Goal: Task Accomplishment & Management: Complete application form

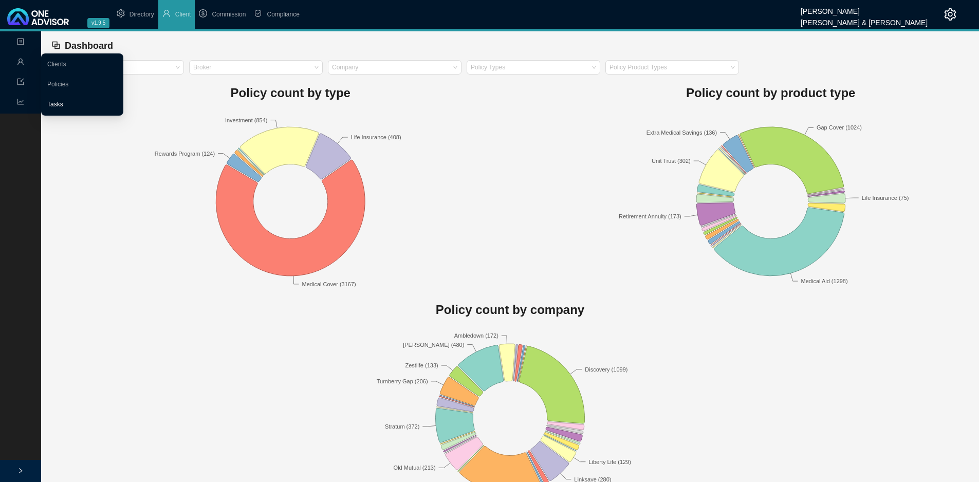
click at [51, 101] on link "Tasks" at bounding box center [55, 104] width 16 height 7
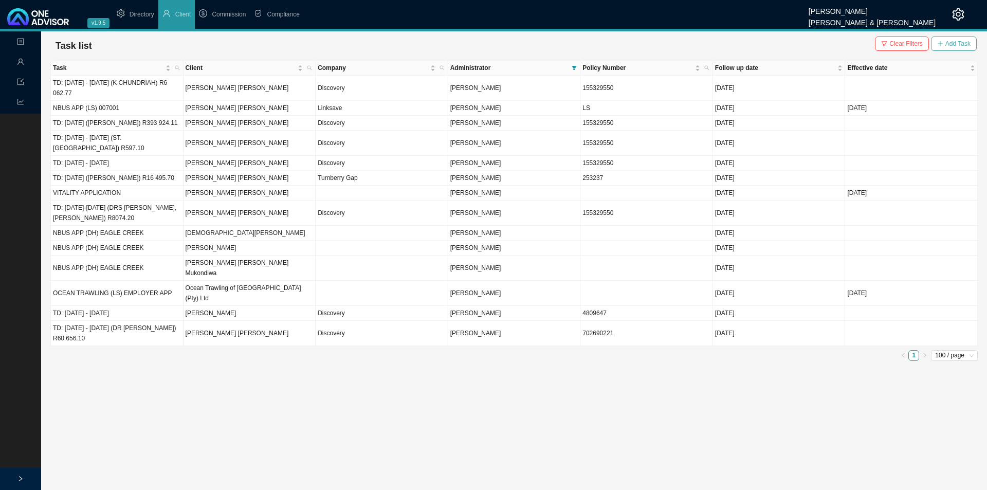
click at [962, 41] on span "Add Task" at bounding box center [957, 44] width 25 height 10
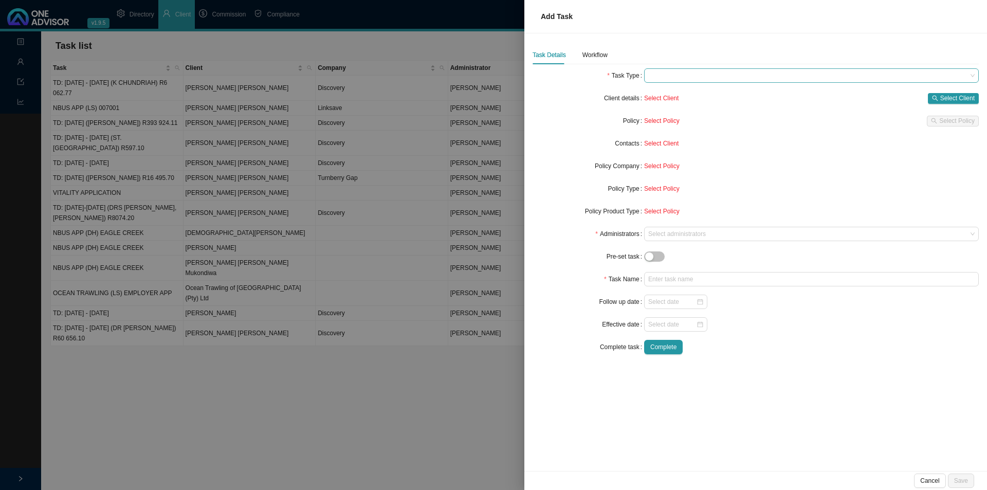
click at [822, 81] on span at bounding box center [811, 75] width 326 height 13
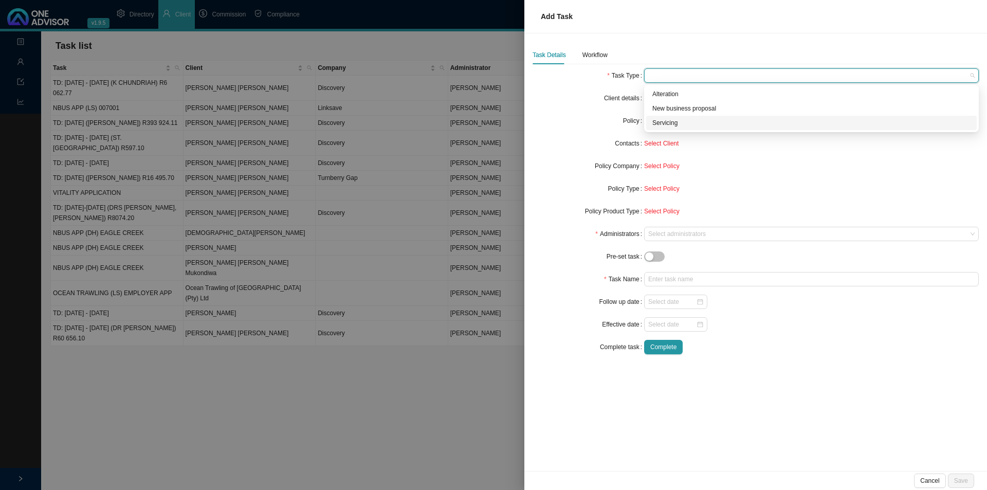
click at [666, 121] on div "Servicing" at bounding box center [811, 123] width 318 height 10
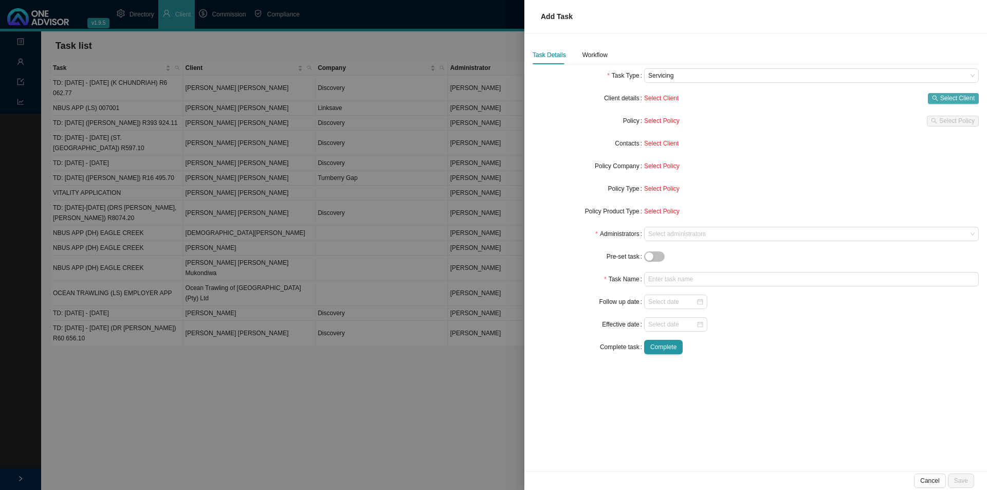
click at [975, 98] on button "Select Client" at bounding box center [953, 98] width 51 height 11
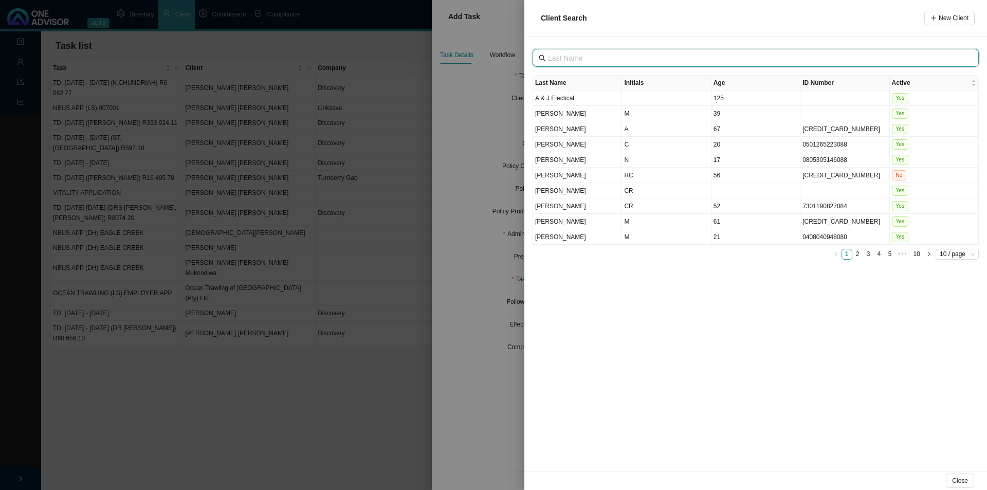
click at [576, 57] on input "text" at bounding box center [756, 57] width 417 height 11
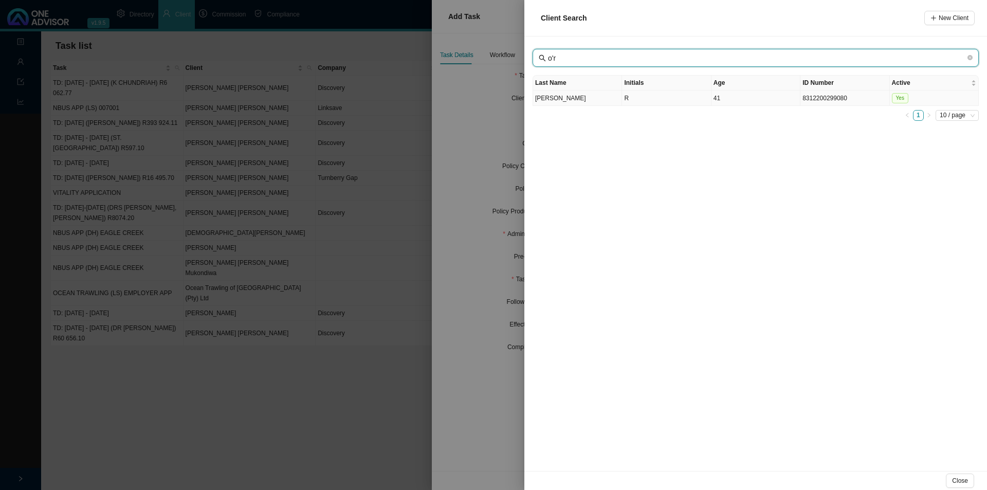
type input "o'r"
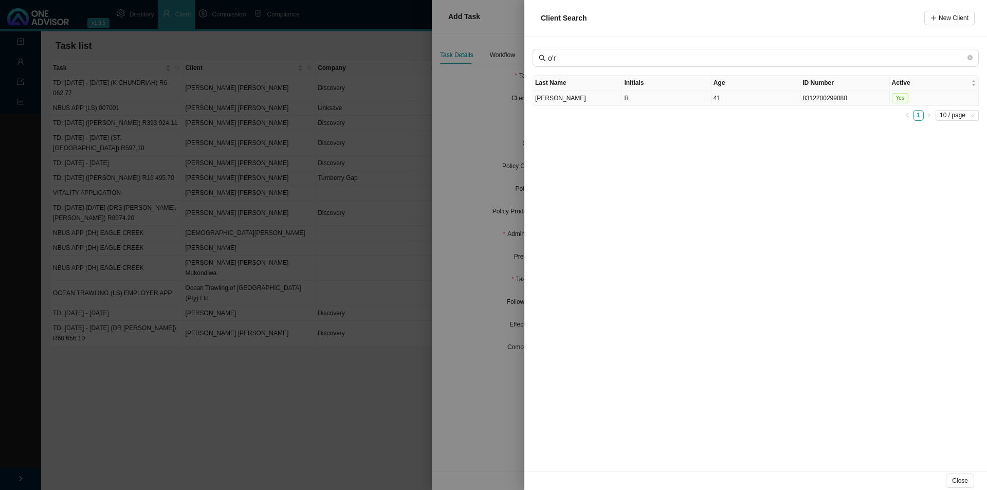
click at [597, 102] on td "[PERSON_NAME]" at bounding box center [577, 97] width 89 height 15
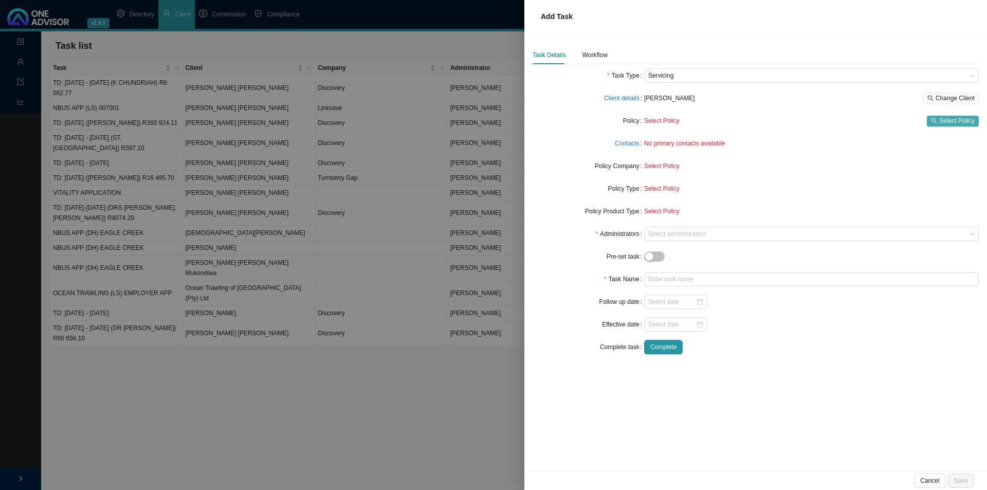
click at [942, 123] on span "Select Policy" at bounding box center [956, 121] width 35 height 10
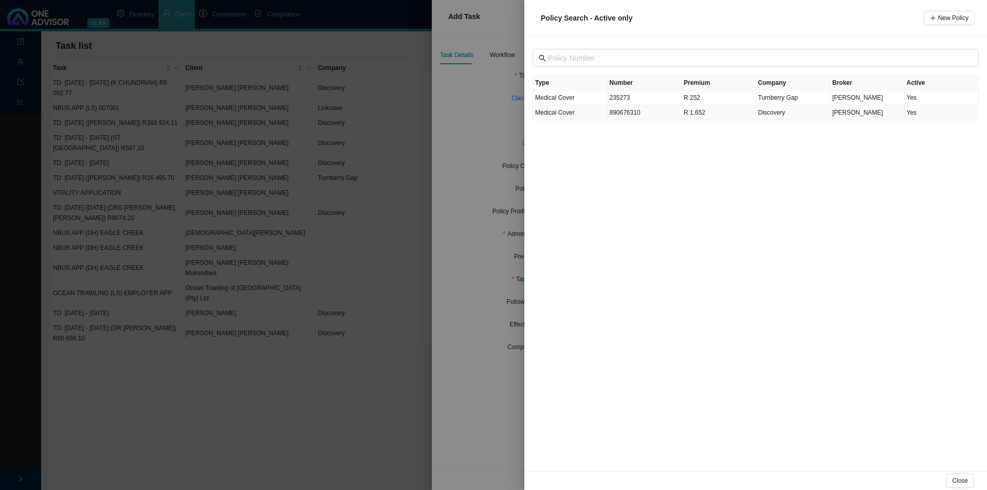
click at [654, 114] on td "890676310" at bounding box center [645, 112] width 75 height 15
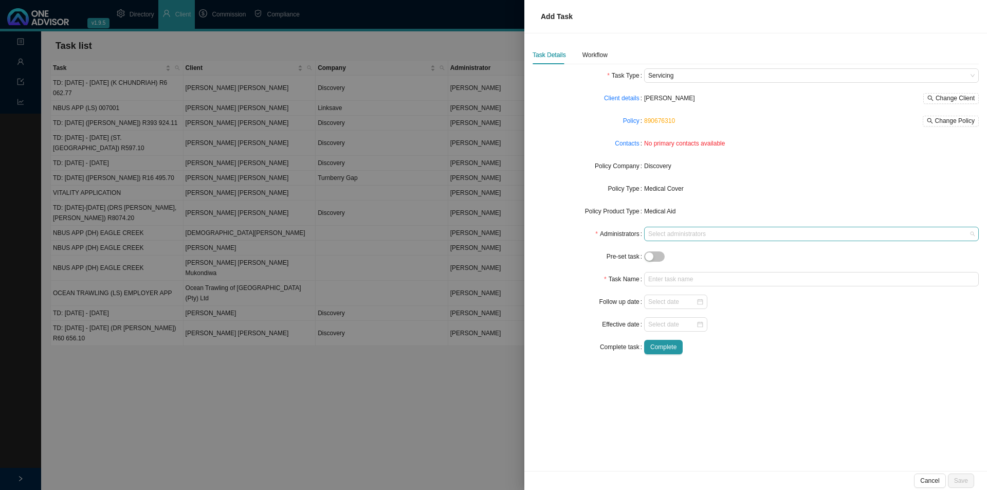
click at [693, 233] on div at bounding box center [806, 234] width 321 height 8
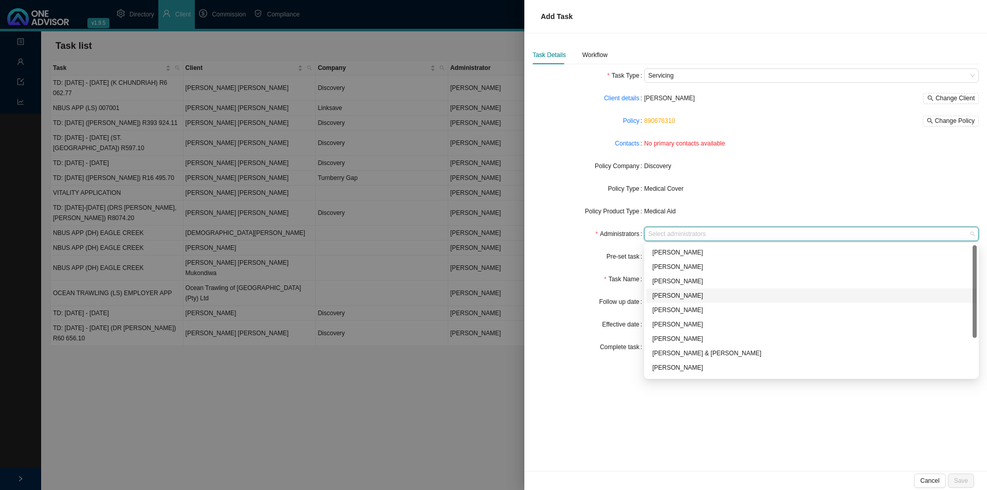
click at [685, 296] on div "[PERSON_NAME]" at bounding box center [811, 295] width 318 height 10
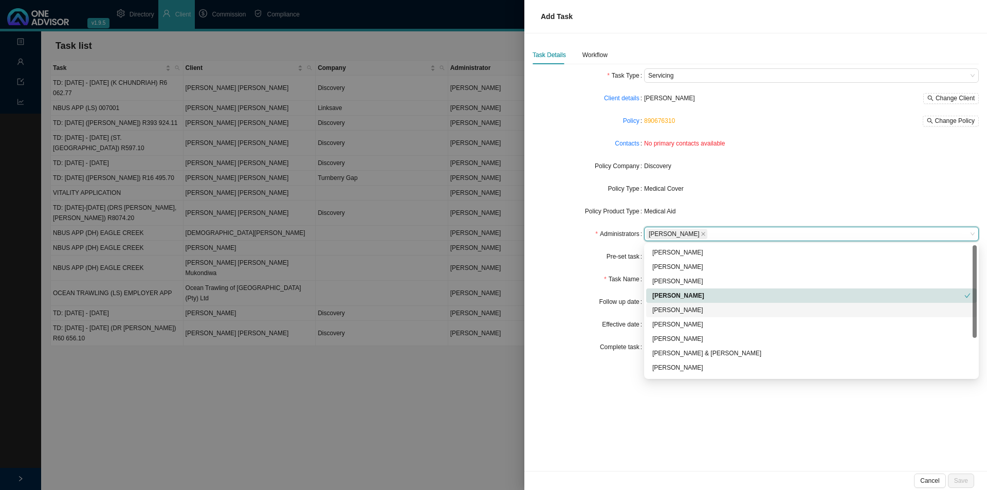
click at [571, 268] on form "Task Type Servicing Client details [PERSON_NAME] Change Client Policy 890676310…" at bounding box center [756, 211] width 446 height 286
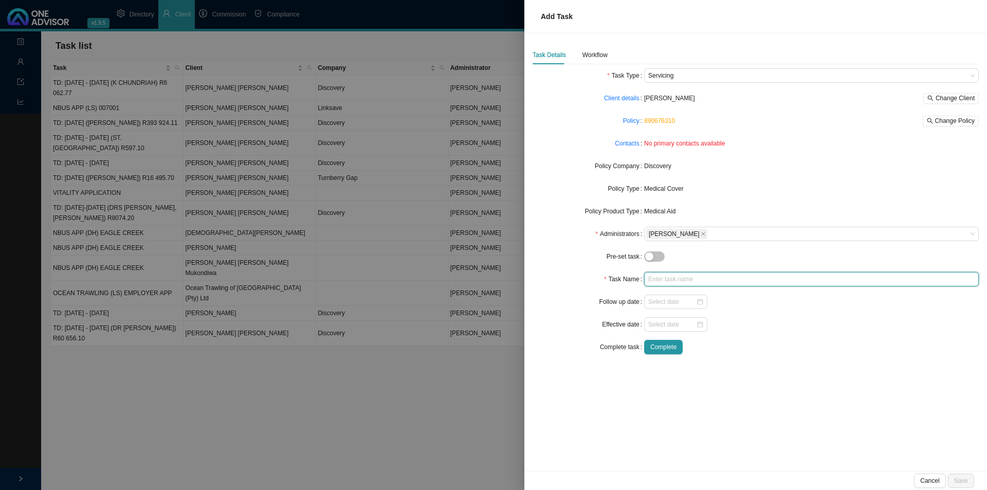
click at [679, 279] on input "text" at bounding box center [811, 279] width 335 height 14
type input "j"
type input "Cancellation"
click at [667, 325] on input at bounding box center [672, 324] width 48 height 10
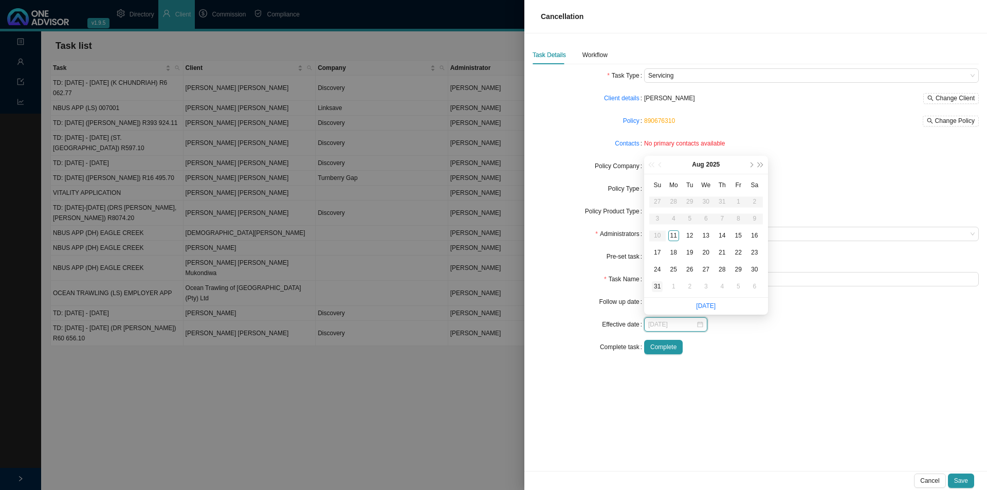
type input "[DATE]"
click at [655, 288] on div "31" at bounding box center [657, 286] width 11 height 11
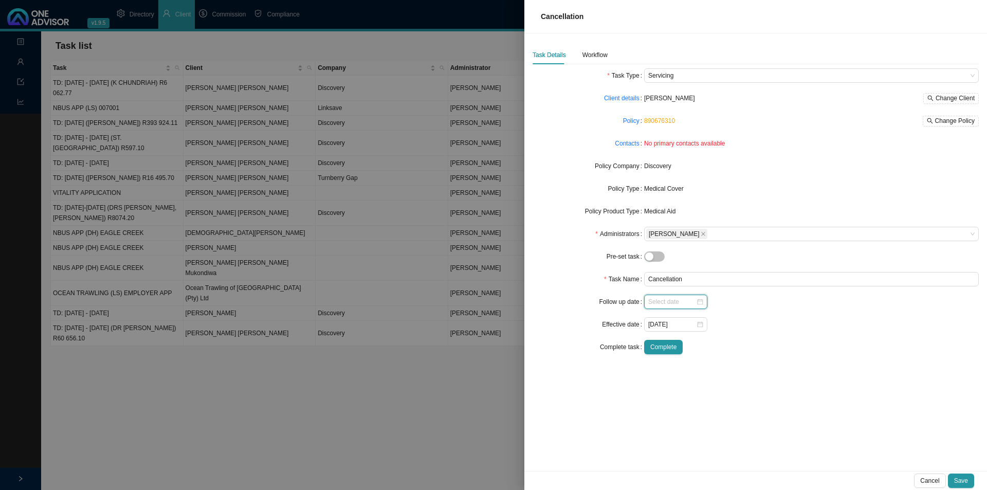
click at [660, 303] on input at bounding box center [672, 302] width 48 height 10
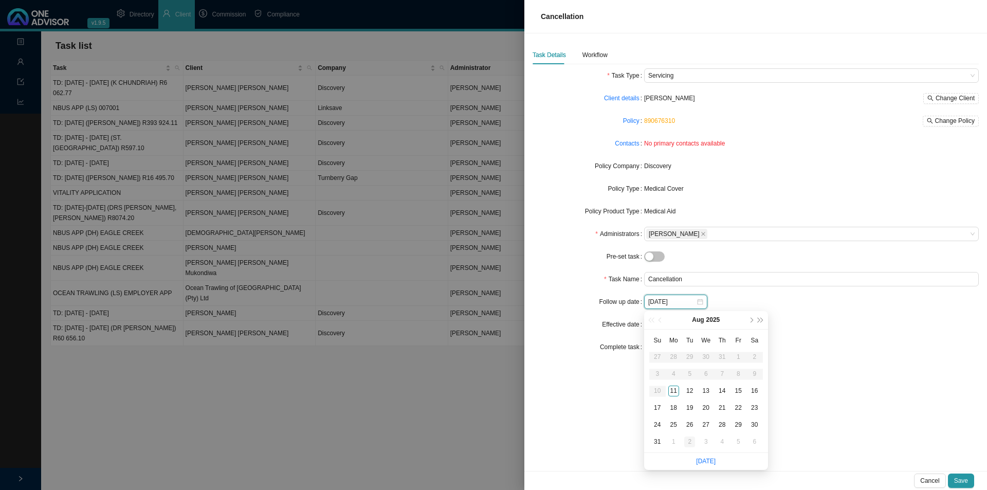
type input "[DATE]"
click at [705, 461] on link "[DATE]" at bounding box center [706, 460] width 20 height 7
type input "[DATE]"
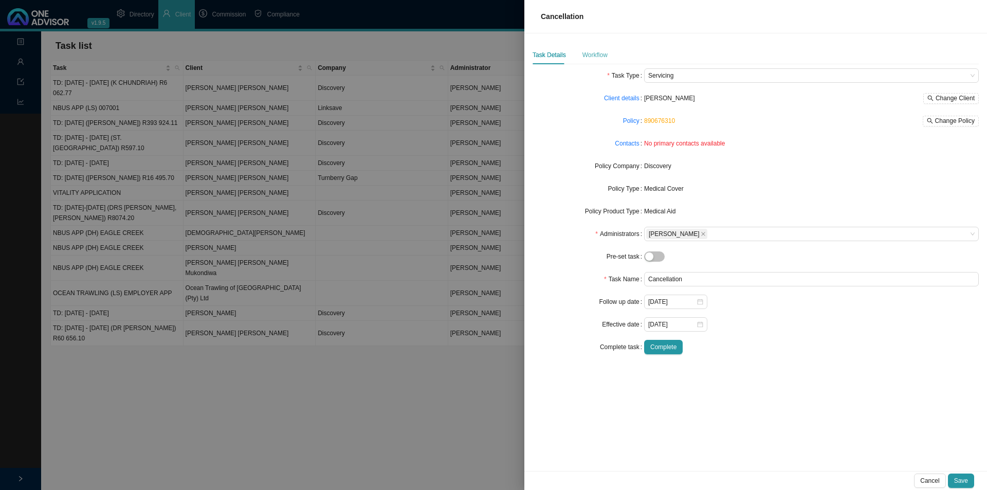
drag, startPoint x: 585, startPoint y: 47, endPoint x: 588, endPoint y: 52, distance: 6.0
click at [585, 47] on div "Workflow" at bounding box center [594, 55] width 25 height 19
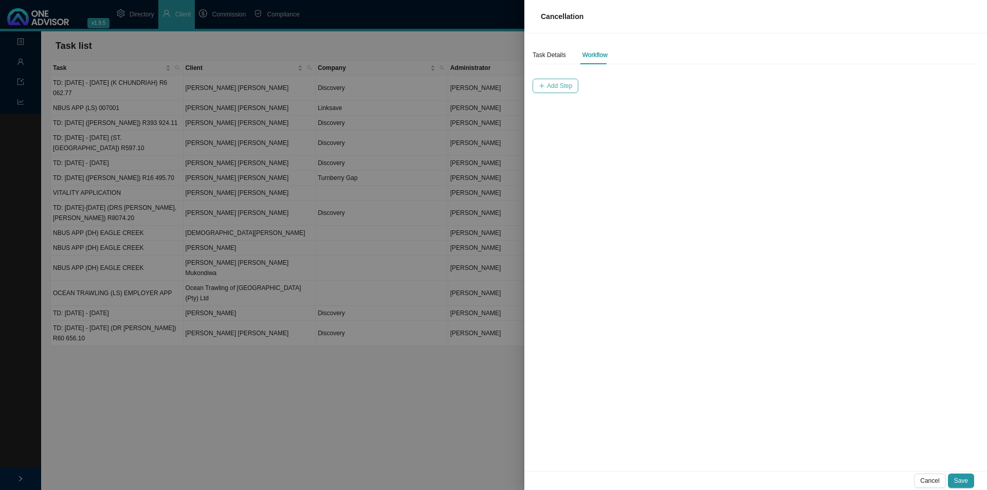
click at [564, 87] on span "Add Step" at bounding box center [559, 86] width 25 height 10
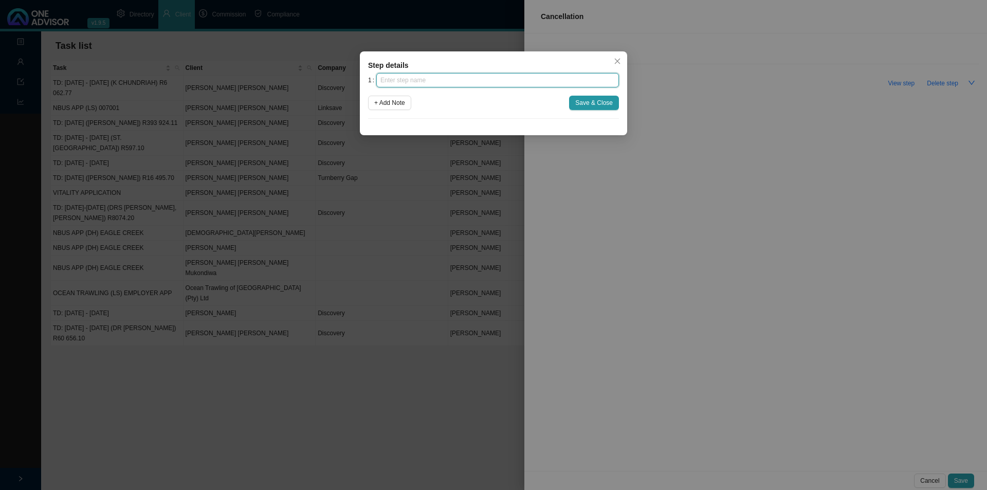
click at [393, 80] on input "text" at bounding box center [497, 80] width 243 height 14
click at [406, 75] on input "text" at bounding box center [497, 80] width 243 height 14
type input "Client instruction"
click at [376, 105] on span "+ Add Note" at bounding box center [389, 103] width 31 height 10
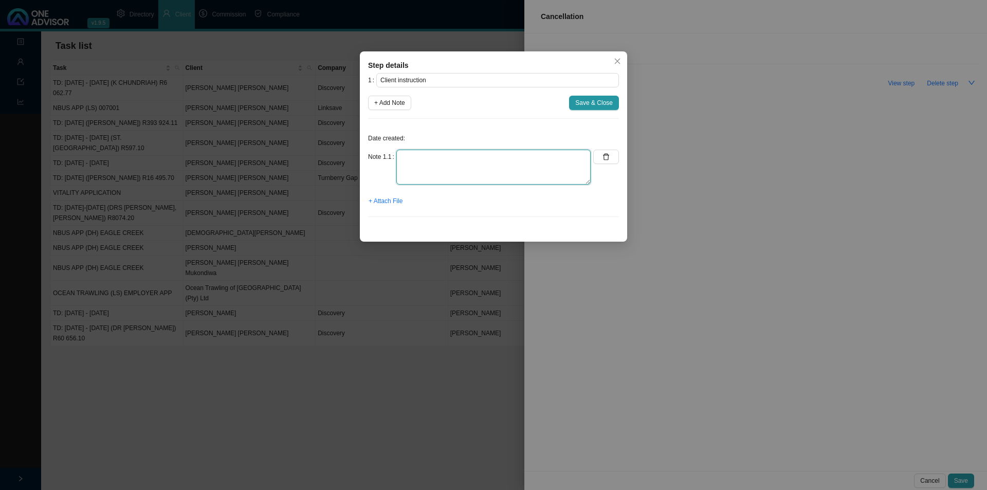
click at [440, 159] on textarea at bounding box center [493, 167] width 194 height 35
click at [519, 159] on textarea "Received an email from [PERSON_NAME] to cancel" at bounding box center [493, 167] width 194 height 35
type textarea "Received an email from [PERSON_NAME] to cancel [PERSON_NAME] Medical Aid and ga…"
click at [396, 202] on span "+ Attach File" at bounding box center [386, 201] width 34 height 10
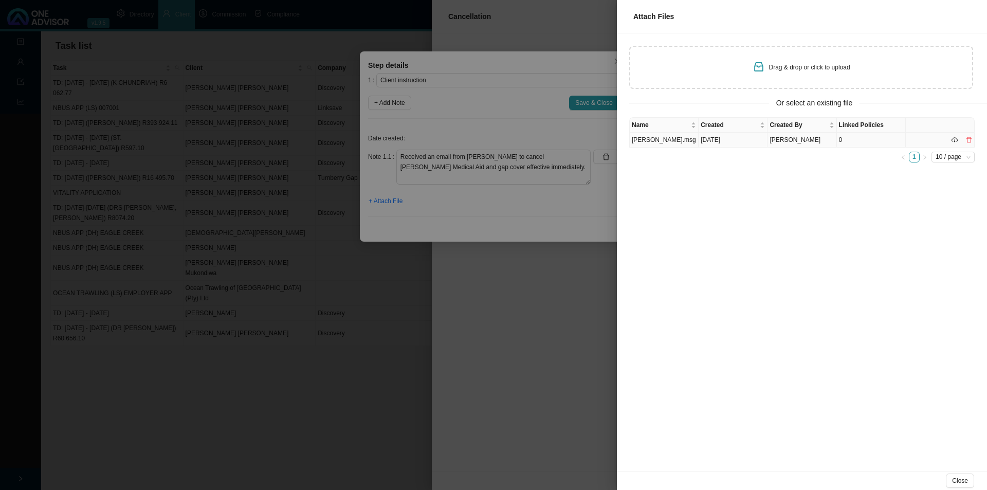
click at [730, 135] on td "[DATE]" at bounding box center [733, 140] width 69 height 15
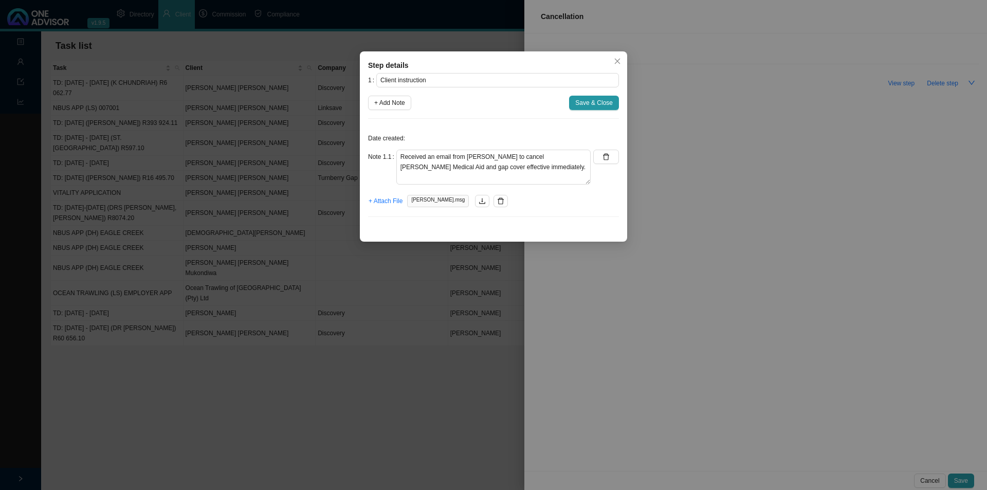
click at [584, 100] on span "Save & Close" at bounding box center [594, 103] width 38 height 10
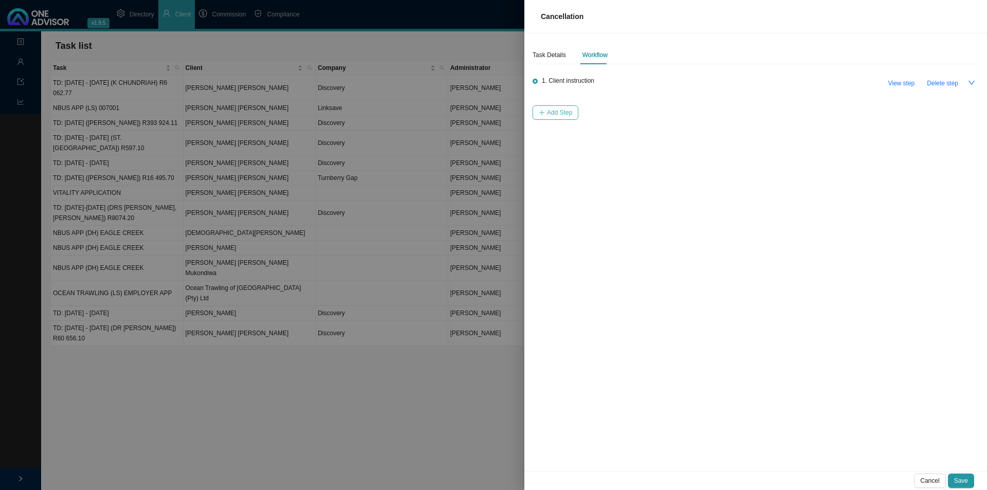
click at [550, 111] on span "Add Step" at bounding box center [559, 112] width 25 height 10
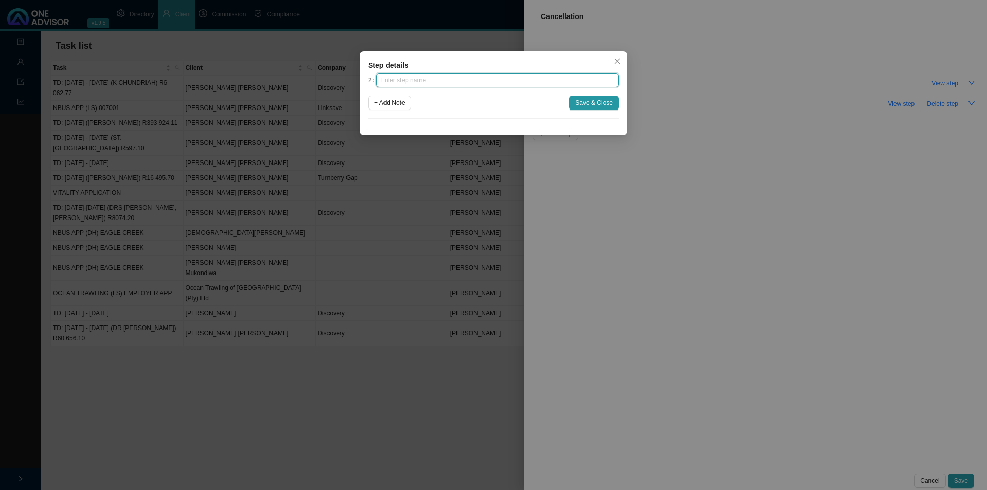
click at [386, 79] on input "text" at bounding box center [497, 80] width 243 height 14
type input "Investigation"
click at [390, 105] on span "+ Add Note" at bounding box center [389, 103] width 31 height 10
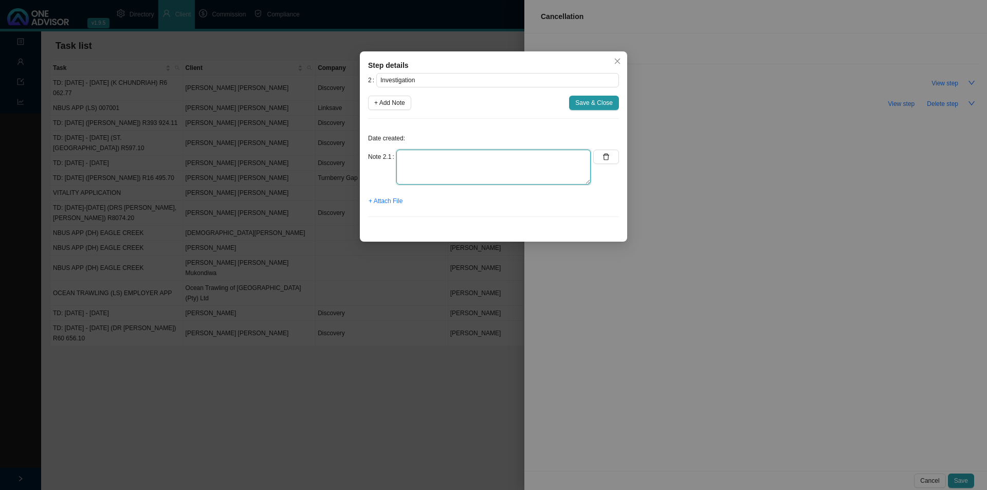
click at [410, 154] on textarea at bounding box center [493, 167] width 194 height 35
drag, startPoint x: 467, startPoint y: 168, endPoint x: 392, endPoint y: 172, distance: 75.1
click at [392, 172] on div "Note 2.1 Member number: 890676310 [DATE] Forest Products" at bounding box center [479, 167] width 223 height 35
click at [463, 172] on textarea "Member number: 890676310 R&B Timbers: 308831" at bounding box center [493, 167] width 194 height 35
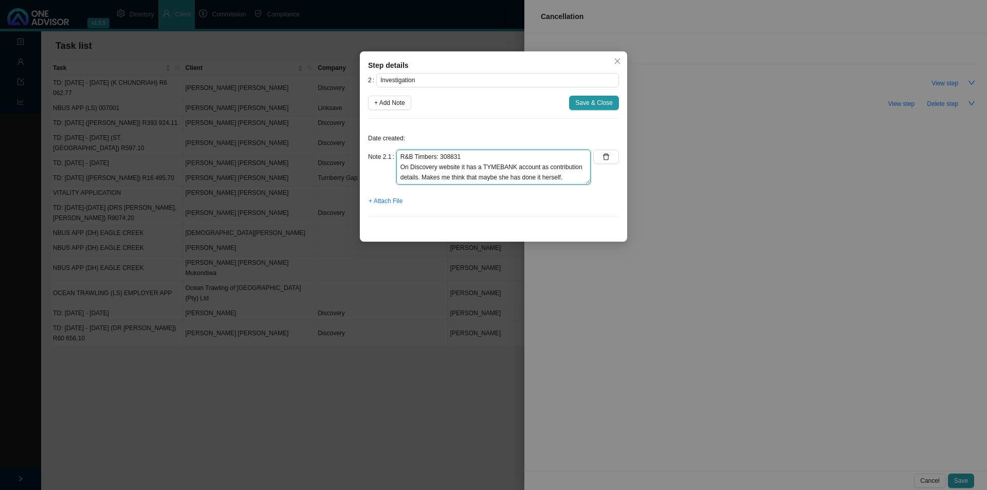
type textarea "Member number: 890676310 R&B Timbers: 308831 On Discovery website it has a TYME…"
click at [599, 101] on span "Save & Close" at bounding box center [594, 103] width 38 height 10
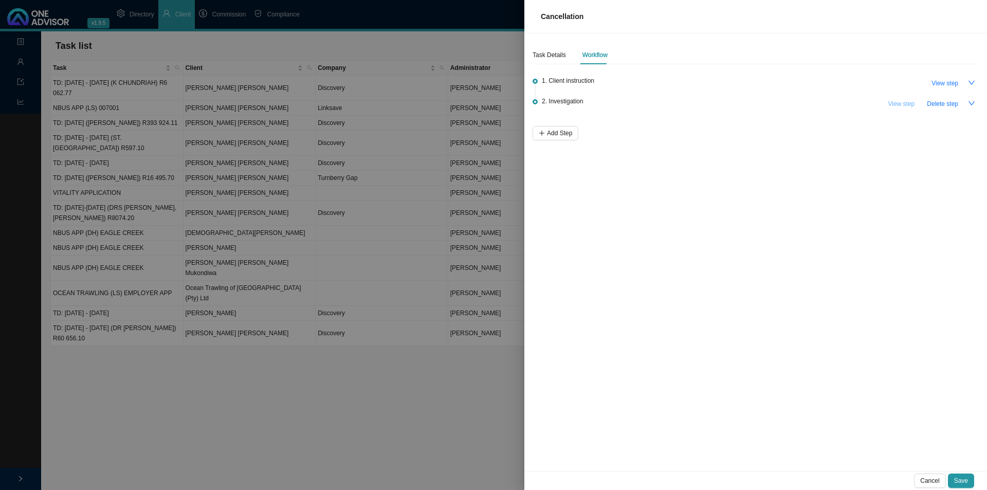
click at [890, 104] on span "View step" at bounding box center [901, 104] width 27 height 10
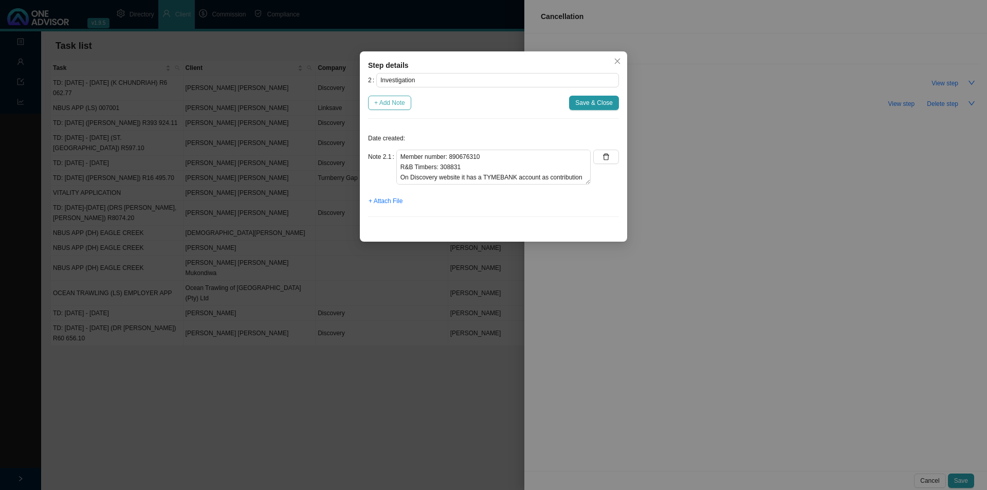
click at [398, 103] on span "+ Add Note" at bounding box center [389, 103] width 31 height 10
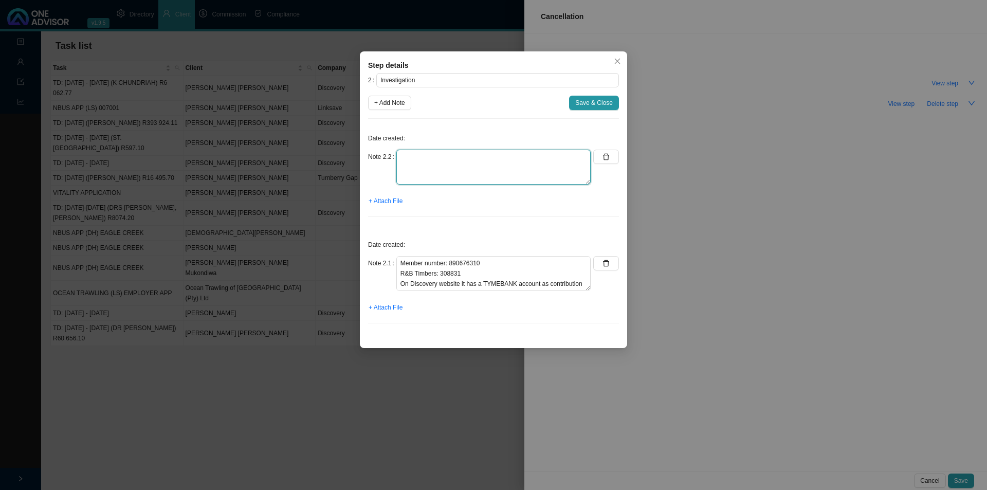
click at [397, 167] on textarea at bounding box center [493, 167] width 194 height 35
click at [409, 167] on textarea "Tried calling [PERSON_NAME] [PHONE_NUMBER] voicemail." at bounding box center [493, 167] width 194 height 35
click at [429, 172] on textarea "Tried calling [PERSON_NAME] [PHONE_NUMBER] voicemail. Called DH to find out if …" at bounding box center [493, 167] width 194 height 35
drag, startPoint x: 481, startPoint y: 63, endPoint x: 473, endPoint y: 55, distance: 11.3
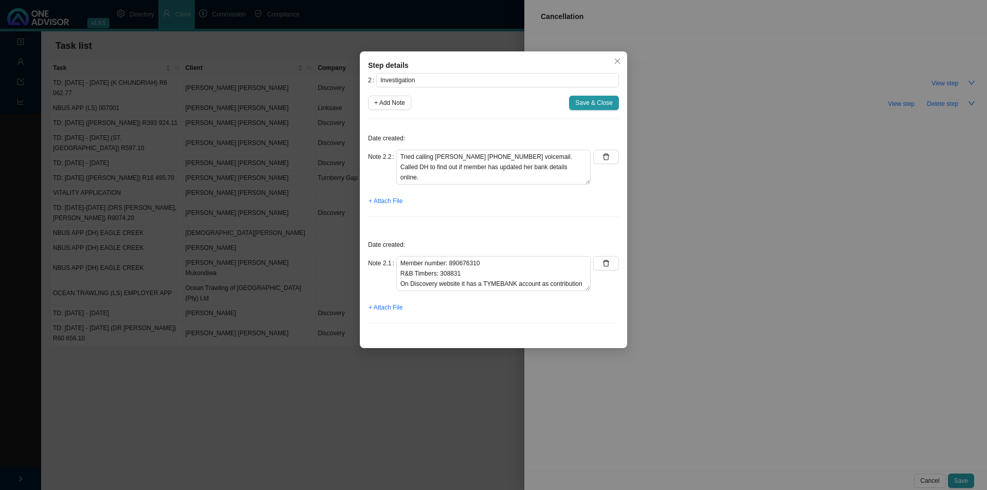
click at [473, 55] on div "Step details 2 Investigation + Add Note Save & Close Date created: Note 2.2 Tri…" at bounding box center [493, 199] width 267 height 297
click at [413, 171] on textarea "Tried calling [PERSON_NAME] [PHONE_NUMBER] voicemail. Called DH to find out if …" at bounding box center [493, 167] width 194 height 35
drag, startPoint x: 537, startPoint y: 164, endPoint x: 399, endPoint y: 164, distance: 137.3
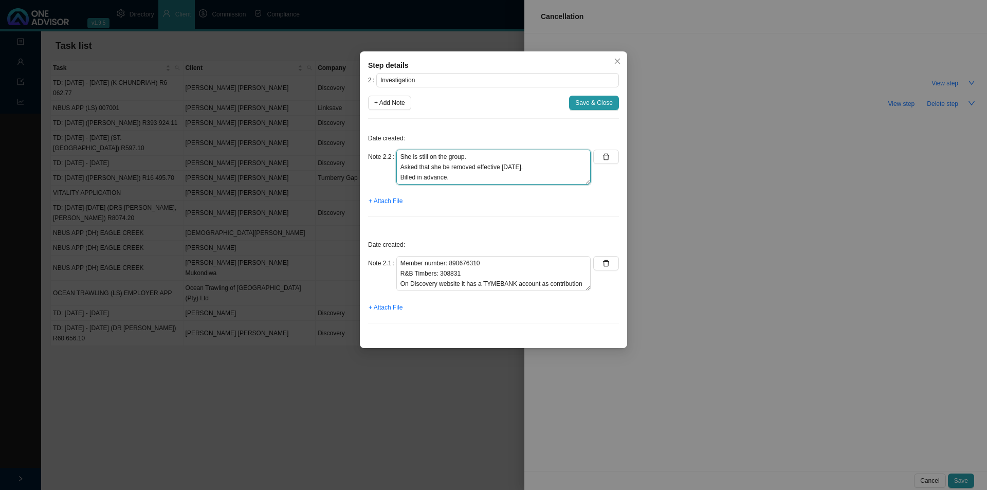
click at [399, 164] on textarea "Tried calling [PERSON_NAME] [PHONE_NUMBER] voicemail. Called DH to find out if …" at bounding box center [493, 167] width 194 height 35
type textarea "Tried calling [PERSON_NAME] [PHONE_NUMBER] voicemail. Called DH to find out if …"
click at [603, 105] on span "Save & Close" at bounding box center [594, 103] width 38 height 10
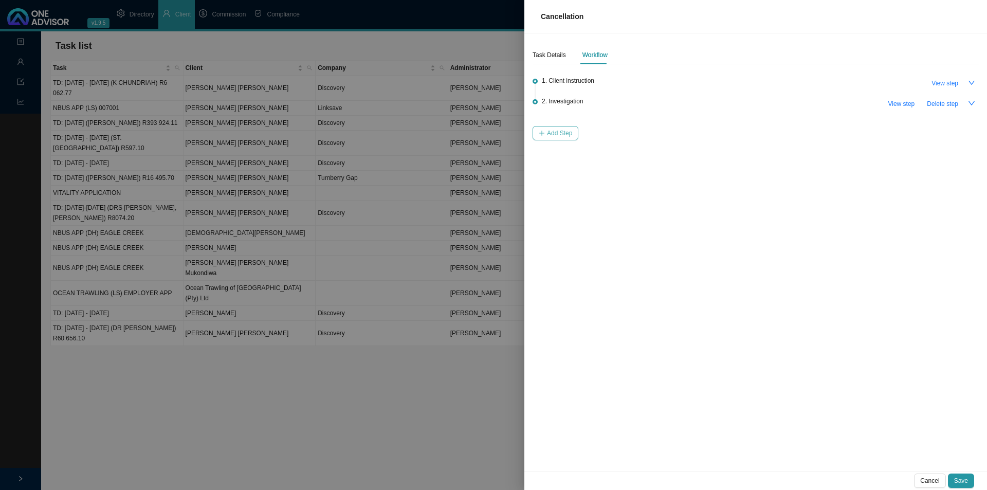
click at [553, 135] on span "Add Step" at bounding box center [559, 133] width 25 height 10
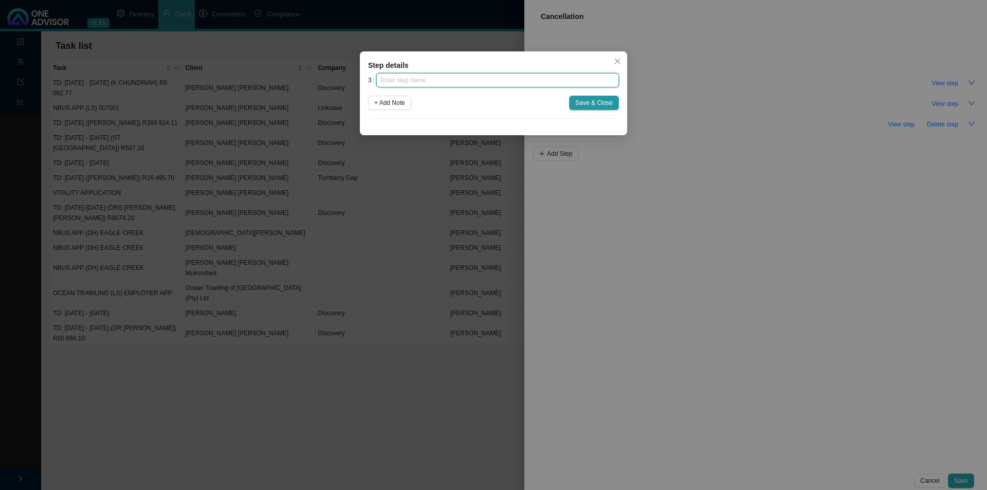
click at [410, 77] on input "text" at bounding box center [497, 80] width 243 height 14
type input "Submission"
click at [394, 96] on button "+ Add Note" at bounding box center [389, 103] width 43 height 14
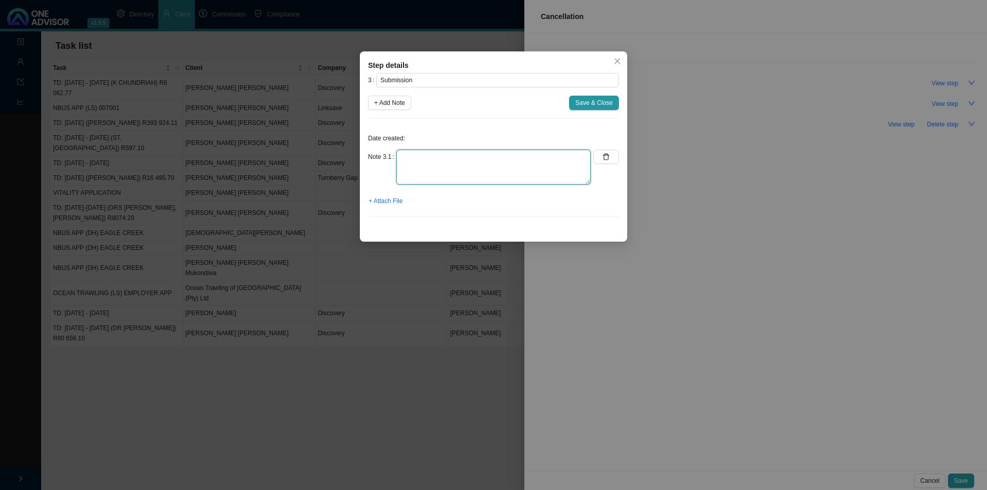
click at [424, 165] on textarea at bounding box center [493, 167] width 194 height 35
type textarea "A"
click at [446, 168] on textarea "Shardanay @ DH I asked that [PERSON_NAME] be removed from the group effective t…" at bounding box center [493, 167] width 194 height 35
type textarea "Shardanay @ DH I asked that [PERSON_NAME] be removed from the group effective t…"
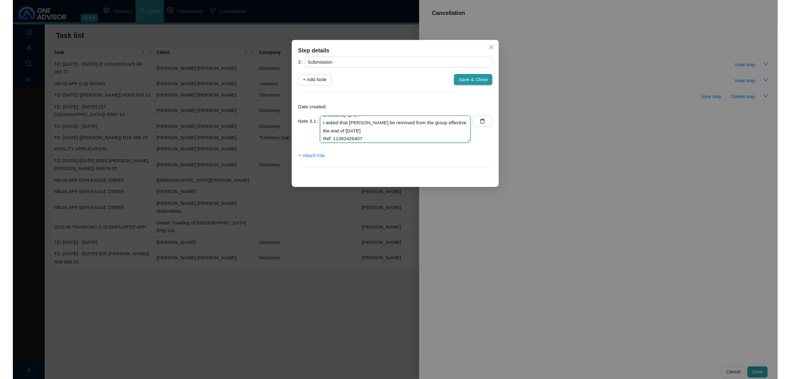
scroll to position [10, 0]
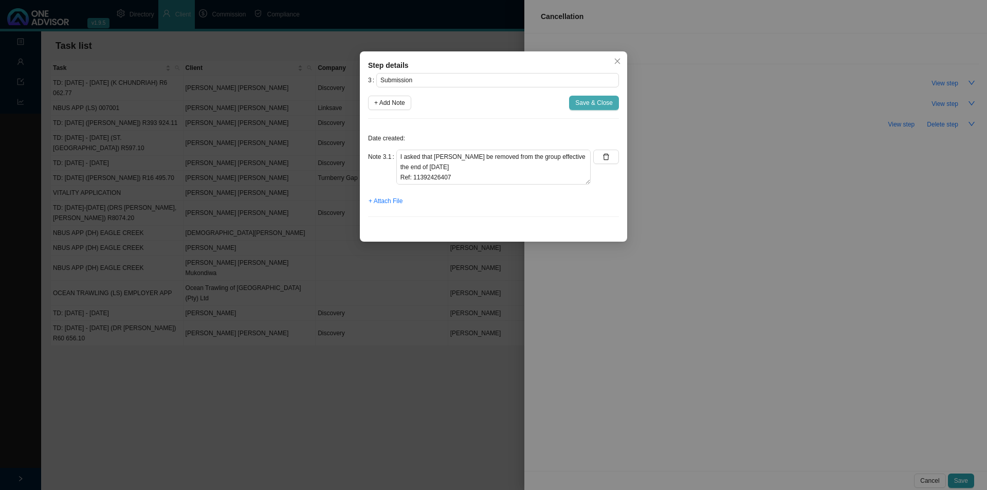
click at [602, 102] on span "Save & Close" at bounding box center [594, 103] width 38 height 10
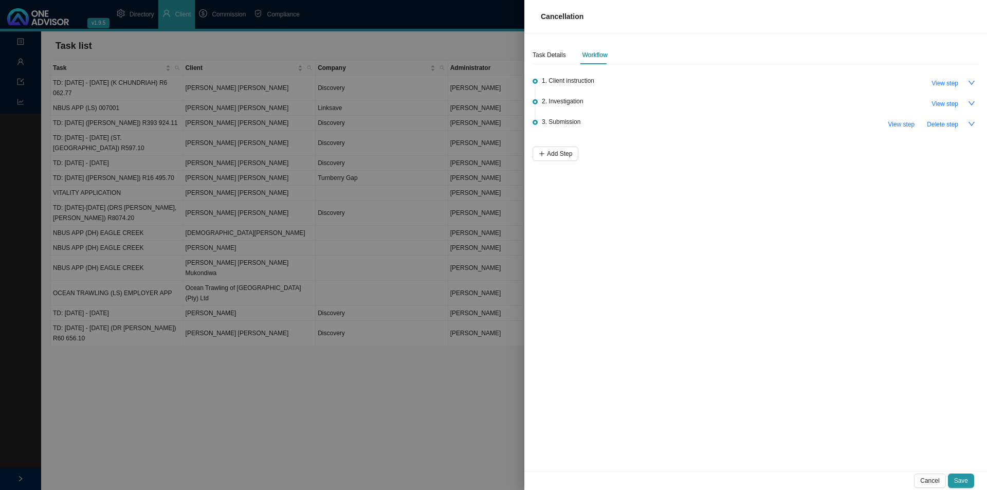
click at [361, 437] on div at bounding box center [493, 245] width 987 height 490
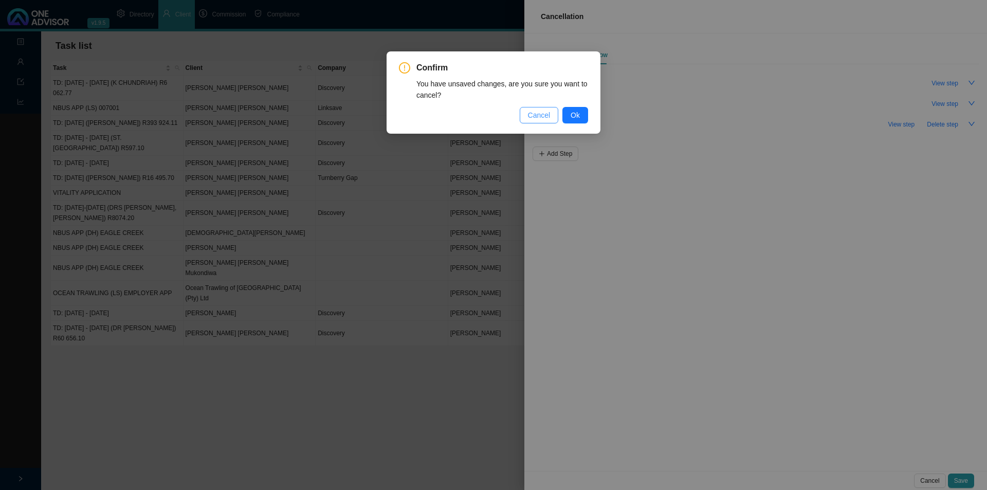
click at [546, 115] on span "Cancel" at bounding box center [539, 114] width 23 height 11
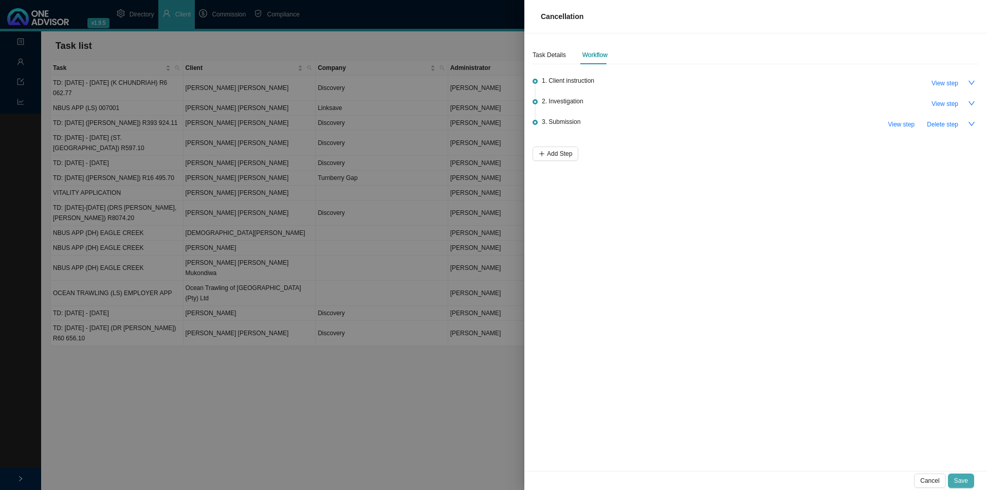
click at [963, 481] on span "Save" at bounding box center [961, 480] width 14 height 10
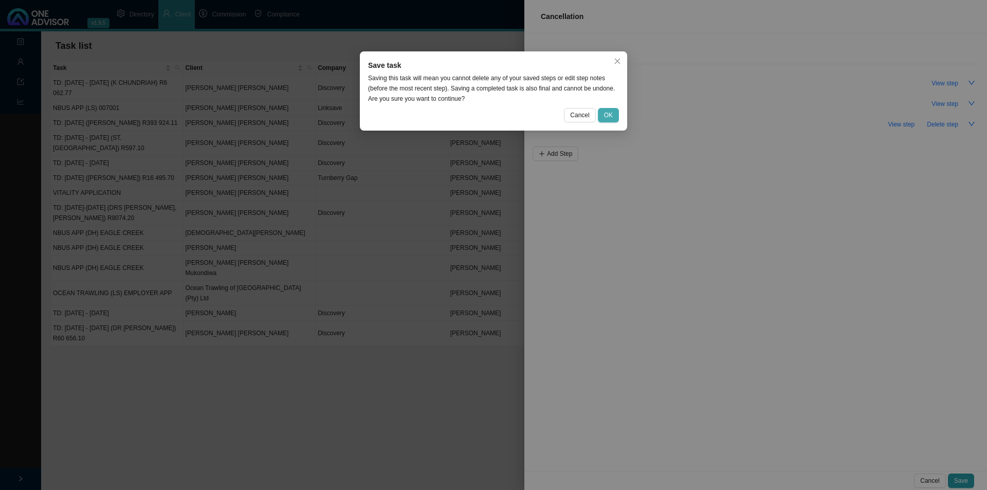
click at [609, 117] on span "OK" at bounding box center [608, 115] width 9 height 10
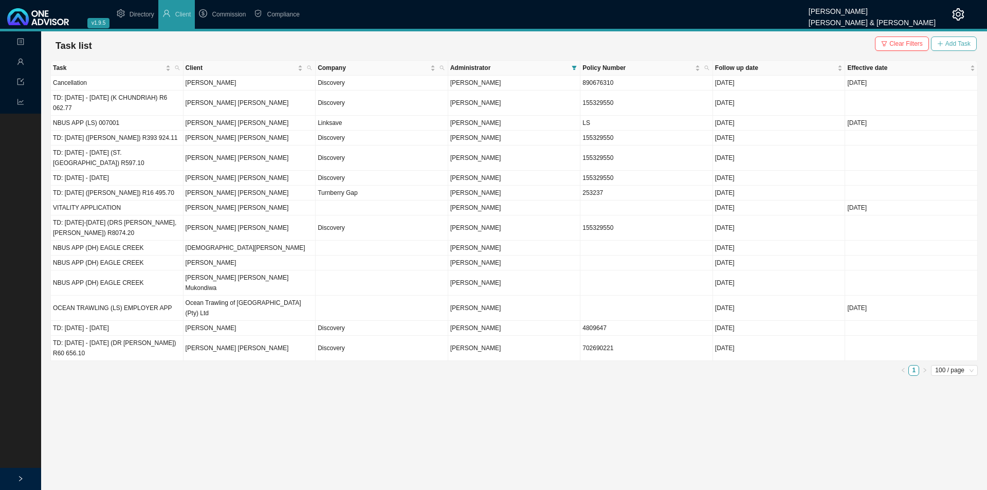
click at [949, 41] on span "Add Task" at bounding box center [957, 44] width 25 height 10
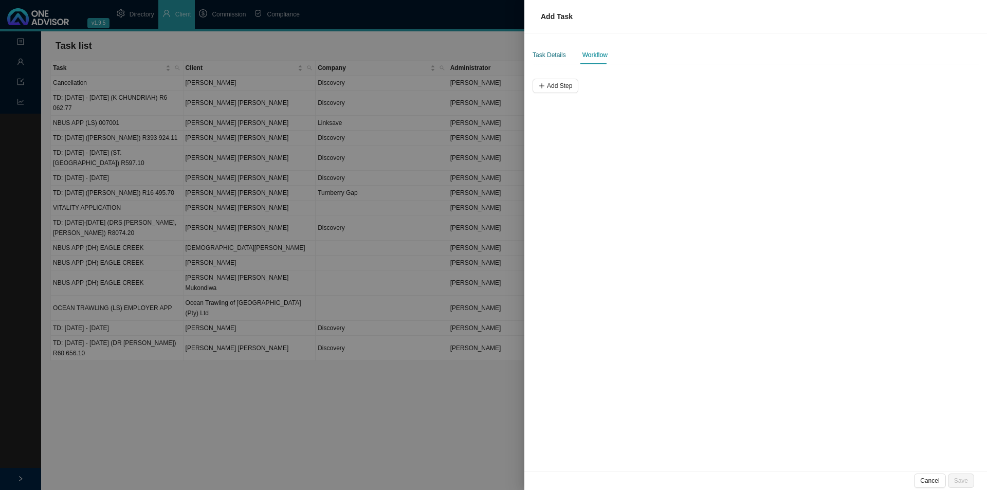
click at [554, 59] on div "Task Details" at bounding box center [549, 55] width 33 height 10
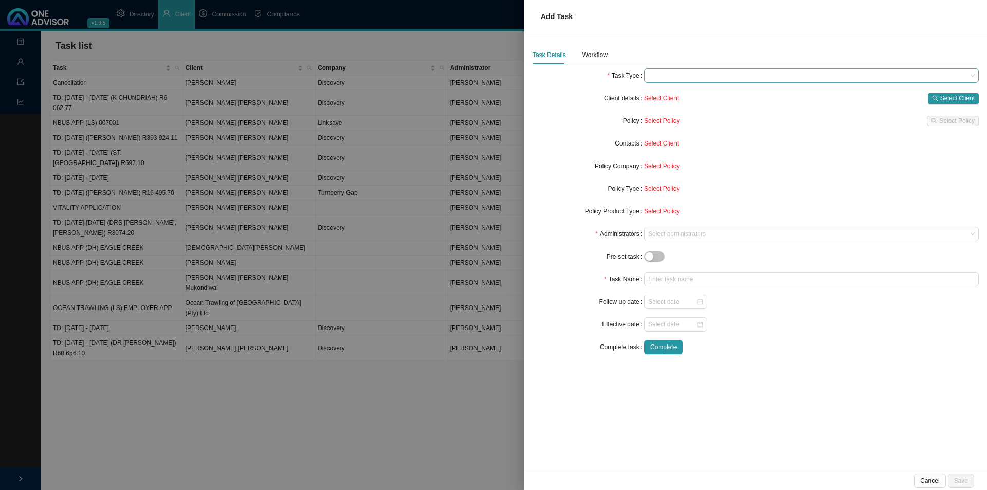
click at [680, 71] on span at bounding box center [811, 75] width 326 height 13
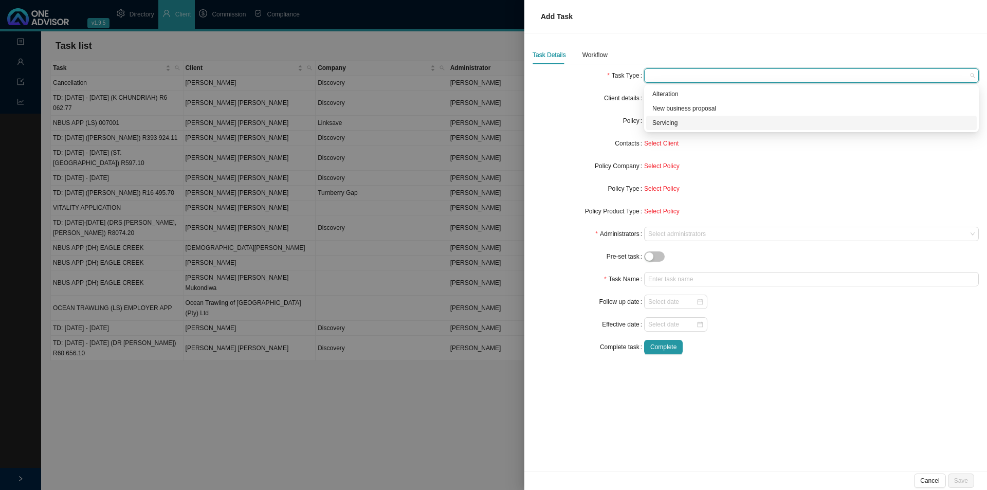
click at [662, 126] on div "Servicing" at bounding box center [811, 123] width 318 height 10
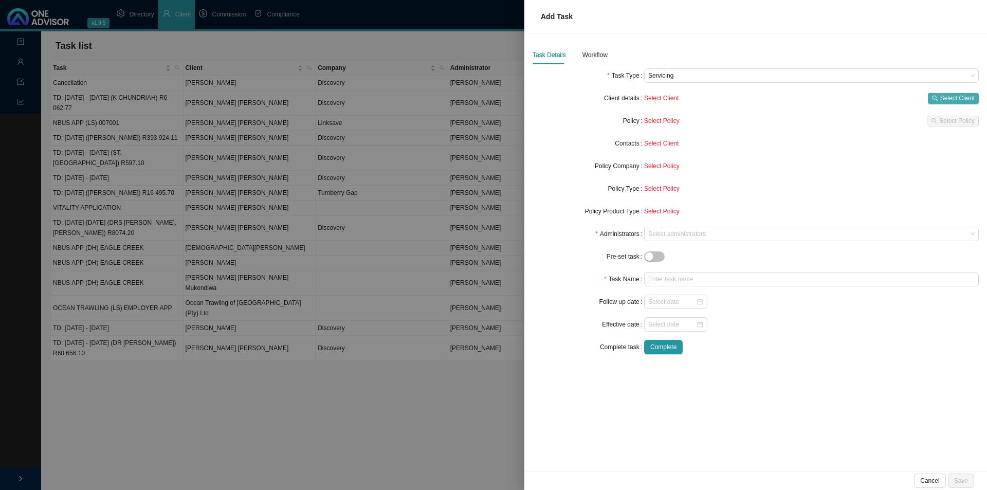
click at [960, 98] on span "Select Client" at bounding box center [957, 98] width 34 height 10
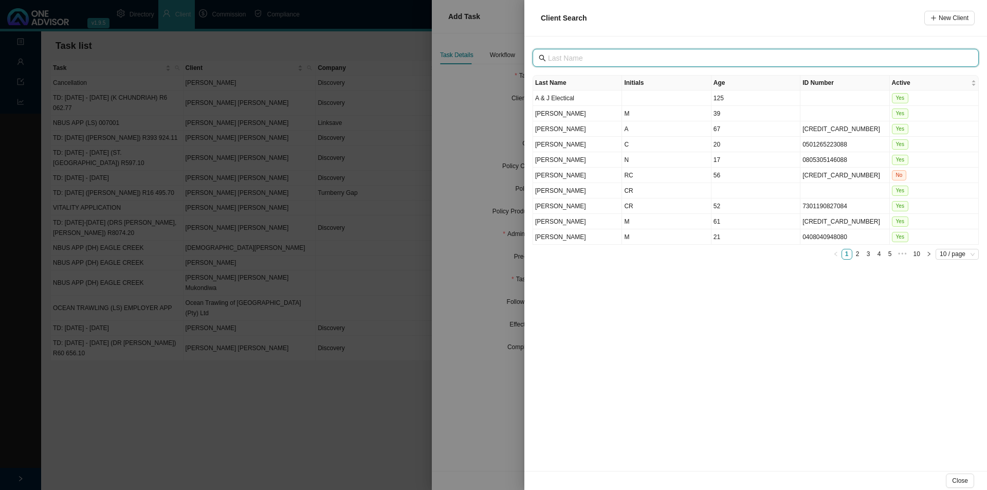
click at [561, 54] on input "text" at bounding box center [756, 57] width 417 height 11
type input "o'r"
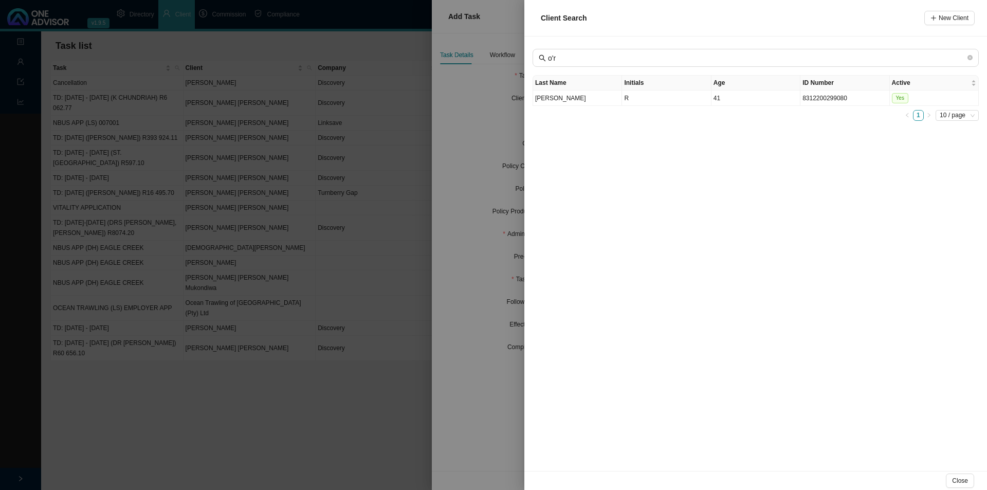
click at [566, 100] on td "[PERSON_NAME]" at bounding box center [577, 97] width 89 height 15
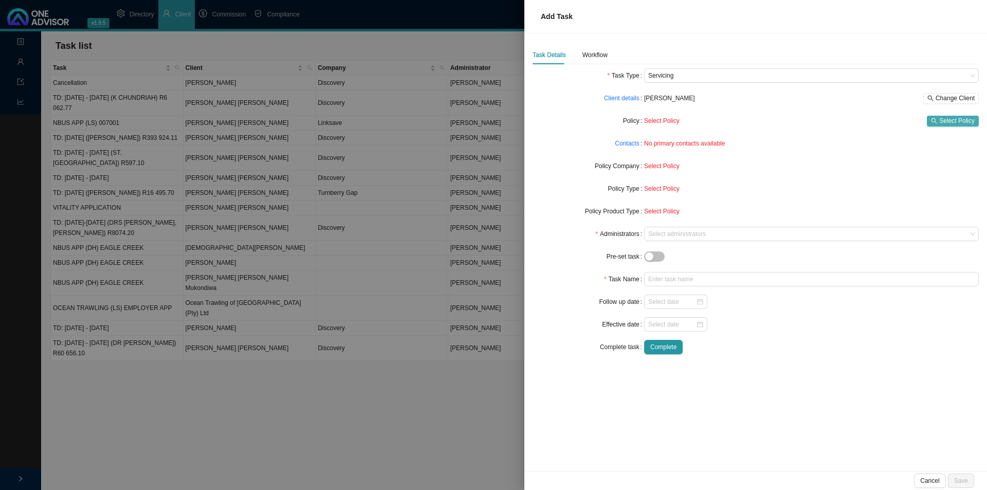
click at [943, 122] on span "Select Policy" at bounding box center [956, 121] width 35 height 10
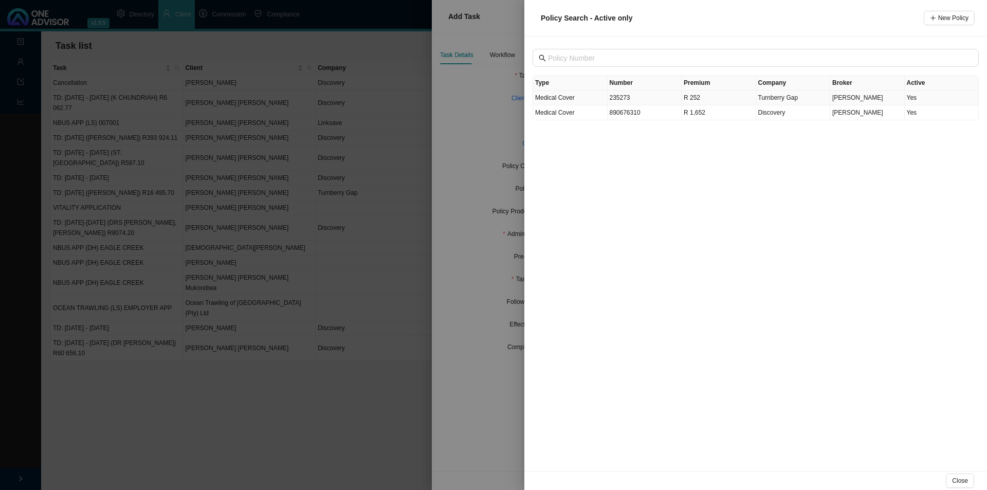
click at [789, 101] on span "Turnberry Gap" at bounding box center [778, 97] width 40 height 7
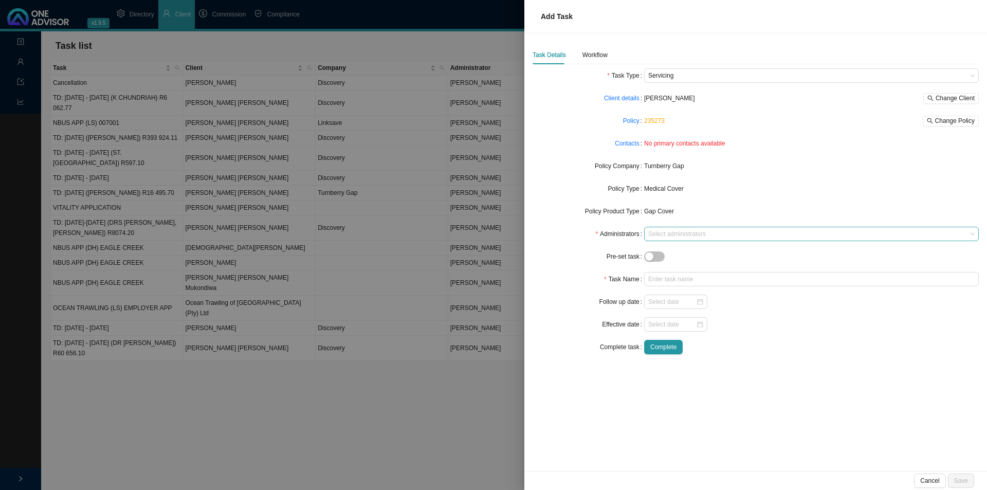
click at [676, 235] on div at bounding box center [806, 234] width 321 height 8
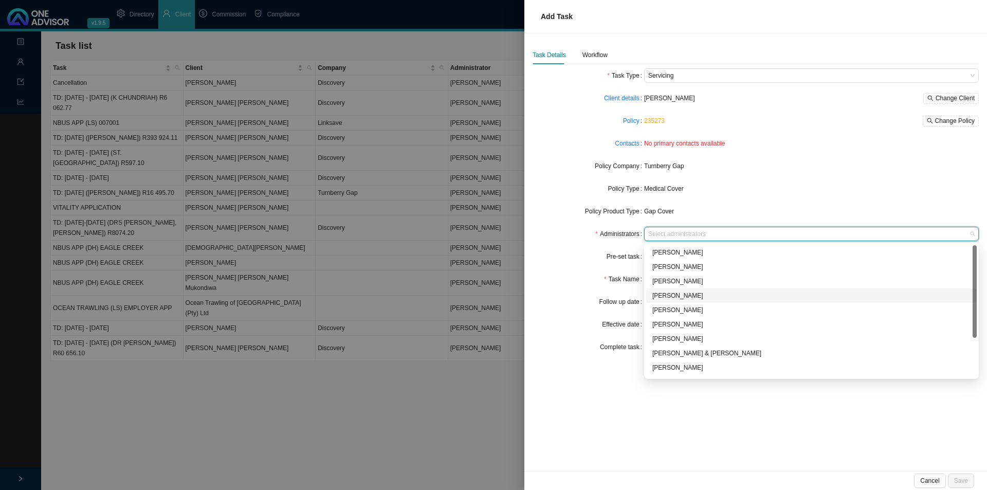
click at [681, 300] on div "[PERSON_NAME]" at bounding box center [811, 295] width 318 height 10
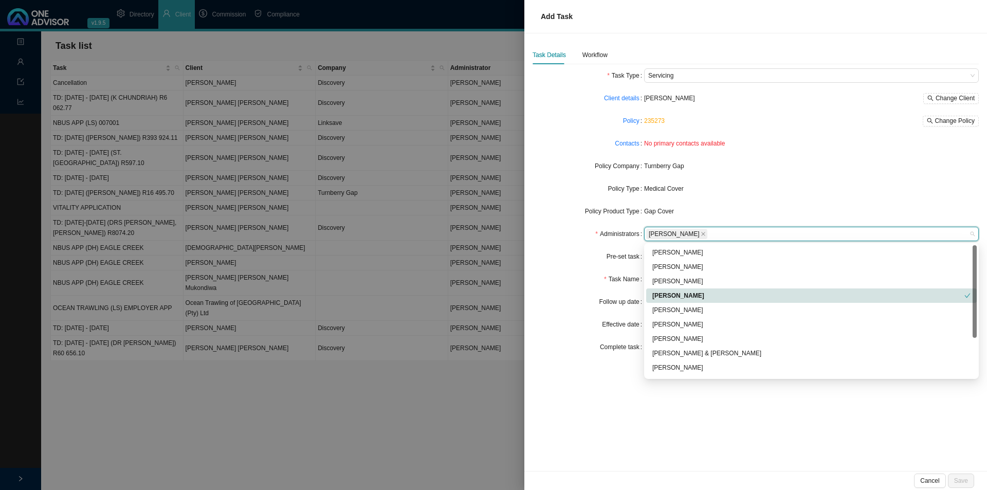
click at [557, 273] on div "Task Name" at bounding box center [589, 279] width 112 height 14
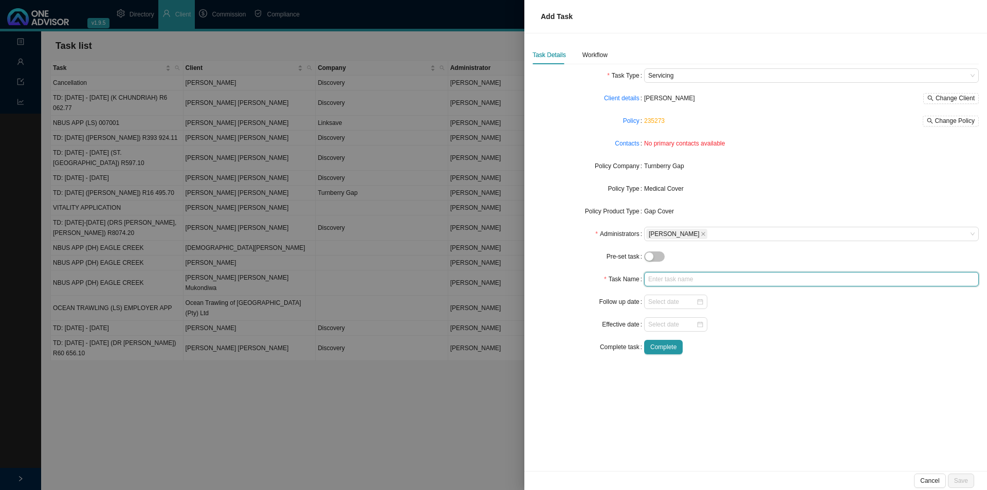
click at [660, 279] on input "text" at bounding box center [811, 279] width 335 height 14
type input "Cancellation"
click at [649, 300] on input at bounding box center [672, 302] width 48 height 10
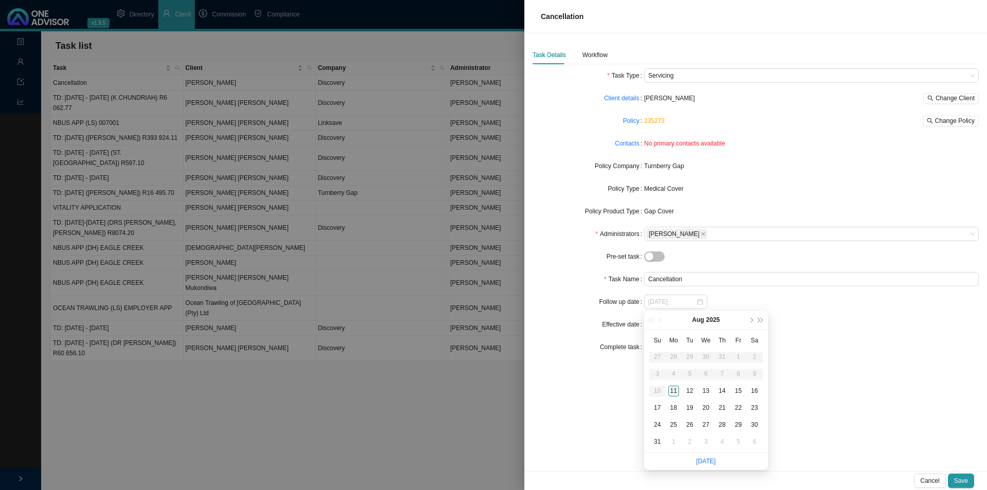
click at [676, 394] on div "11" at bounding box center [673, 391] width 11 height 11
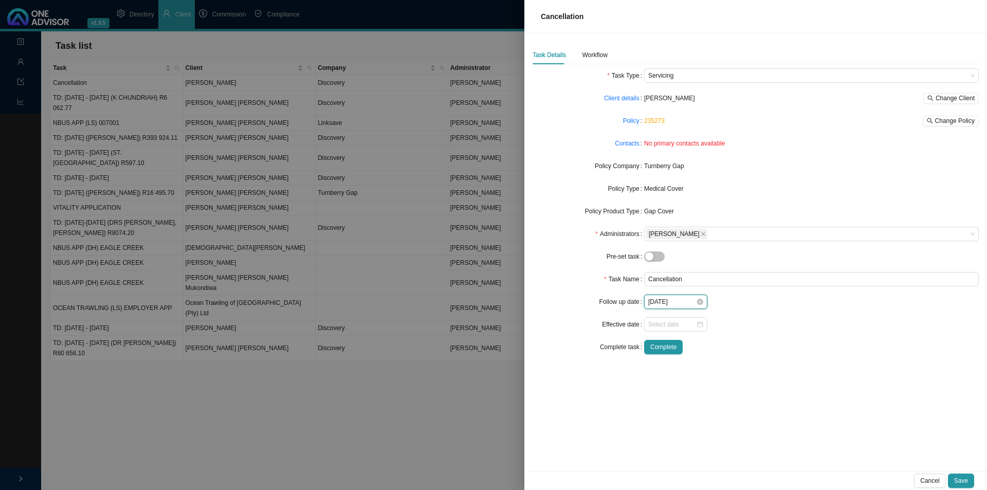
click at [679, 306] on input "[DATE]" at bounding box center [672, 302] width 48 height 10
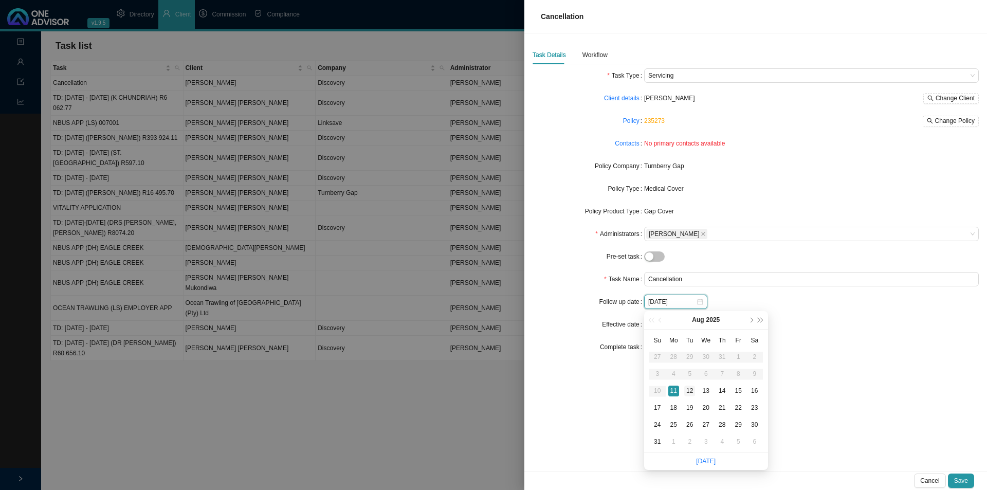
type input "[DATE]"
click at [687, 394] on div "12" at bounding box center [689, 391] width 11 height 11
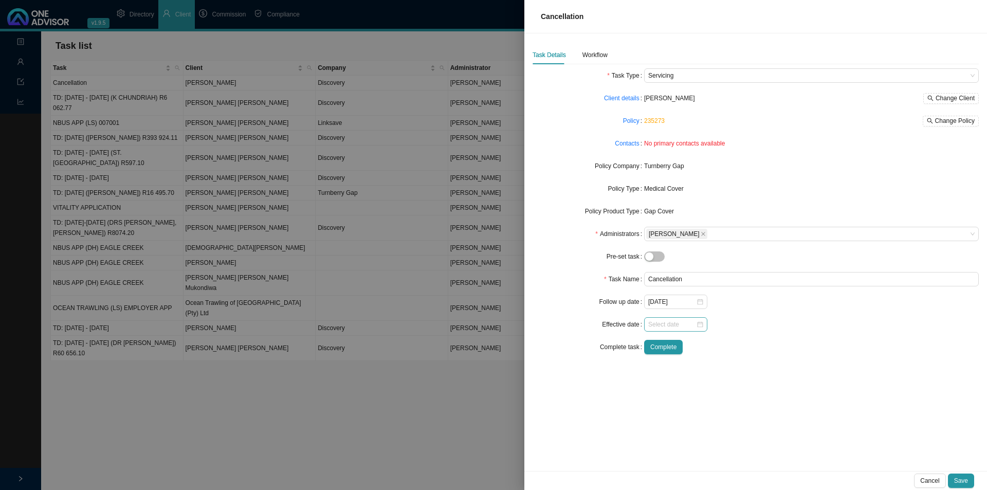
click at [650, 318] on div at bounding box center [675, 324] width 63 height 14
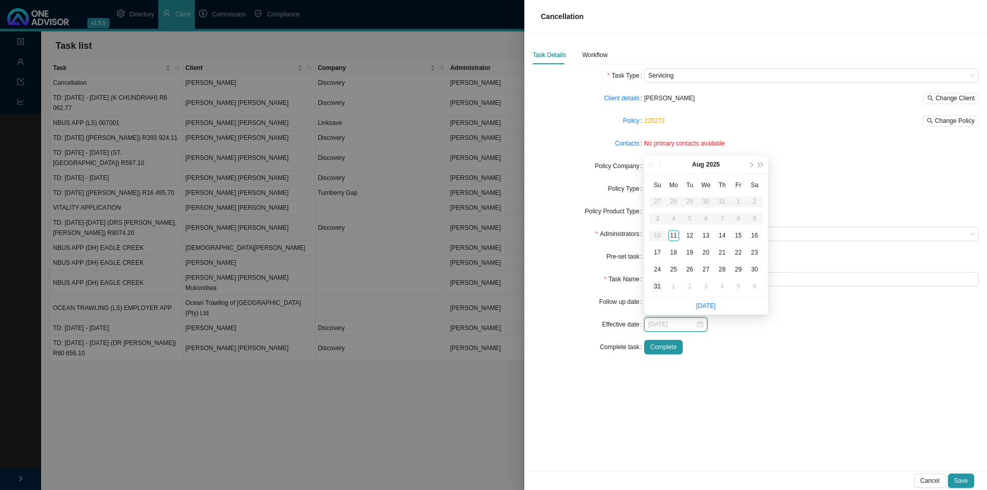
type input "[DATE]"
click at [657, 285] on div "31" at bounding box center [657, 286] width 11 height 11
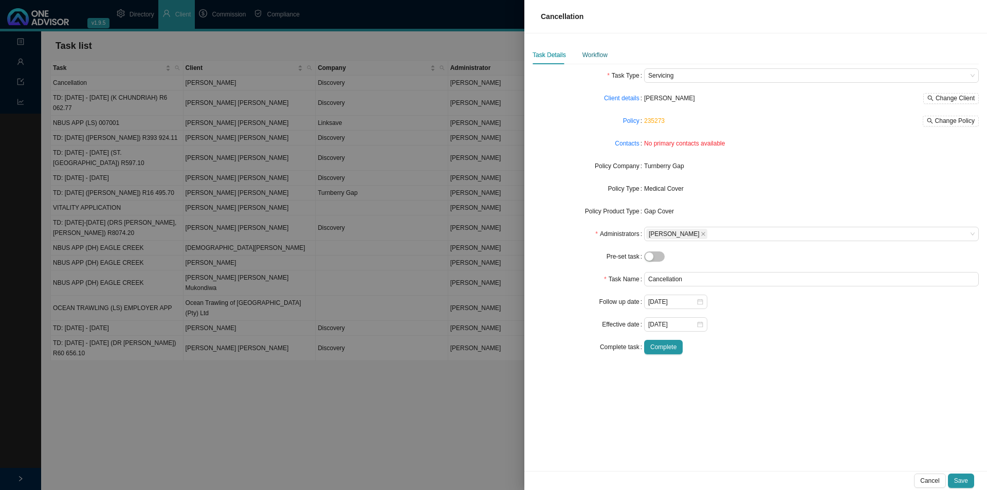
click at [587, 51] on div "Workflow" at bounding box center [594, 55] width 25 height 10
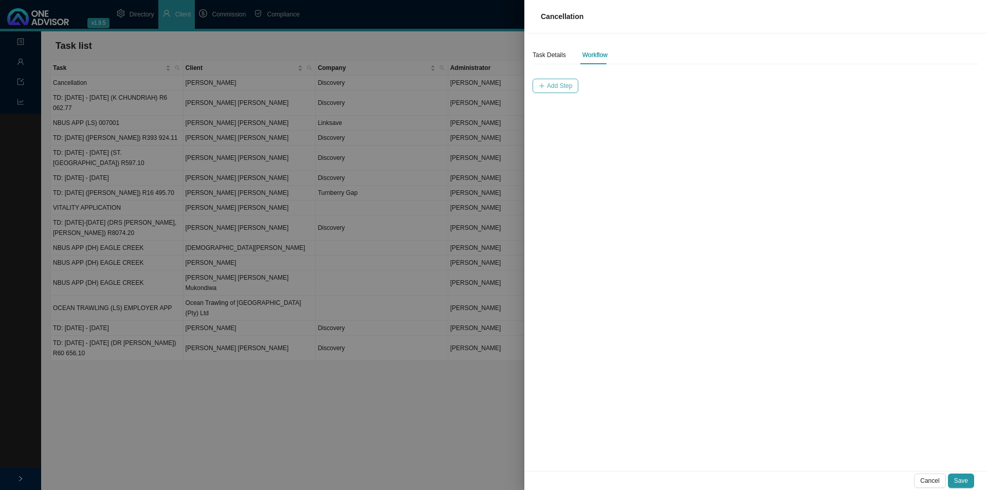
click at [542, 83] on icon "plus" at bounding box center [542, 86] width 6 height 6
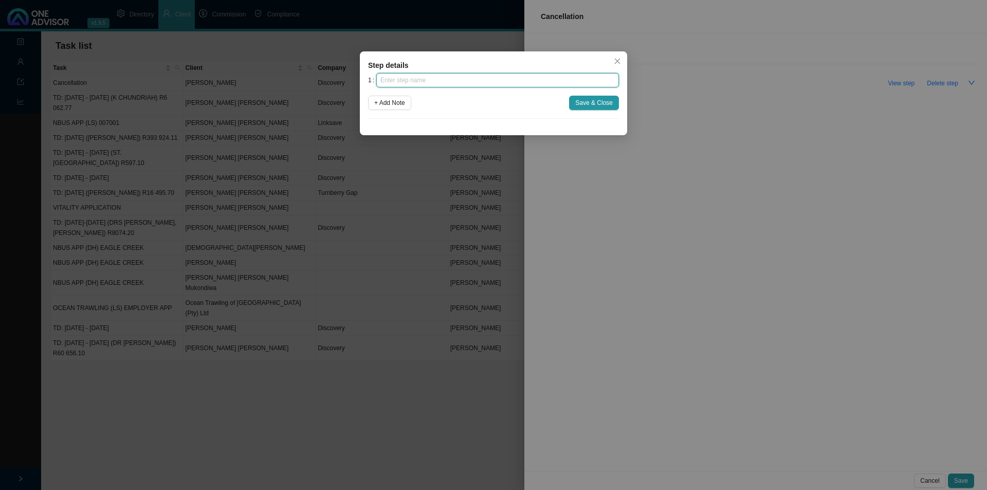
click at [395, 79] on input "text" at bounding box center [497, 80] width 243 height 14
type input "C"
type input "Instruction"
click at [378, 103] on span "+ Add Note" at bounding box center [389, 103] width 31 height 10
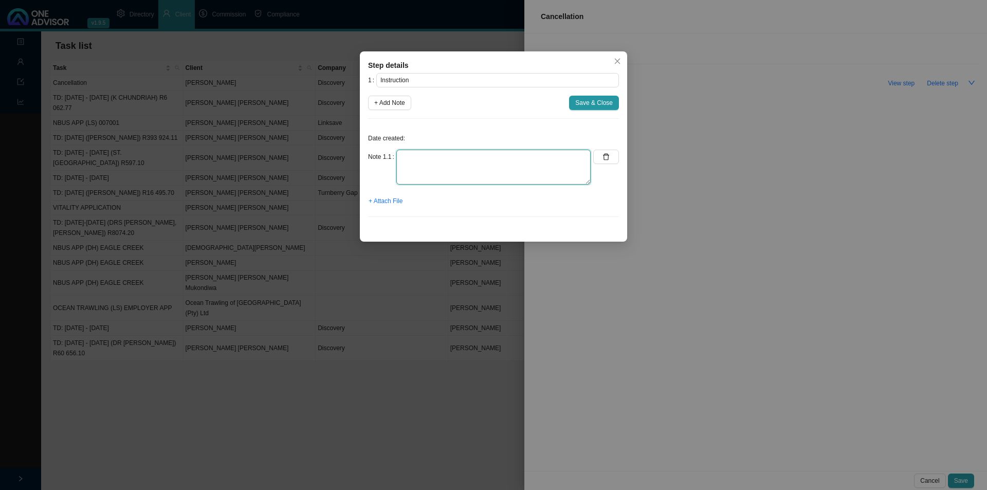
click at [419, 161] on textarea at bounding box center [493, 167] width 194 height 35
type textarea "Received an email from [PERSON_NAME] instructing us to remove [PERSON_NAME] fro…"
click at [388, 204] on span "+ Attach File" at bounding box center [386, 201] width 34 height 10
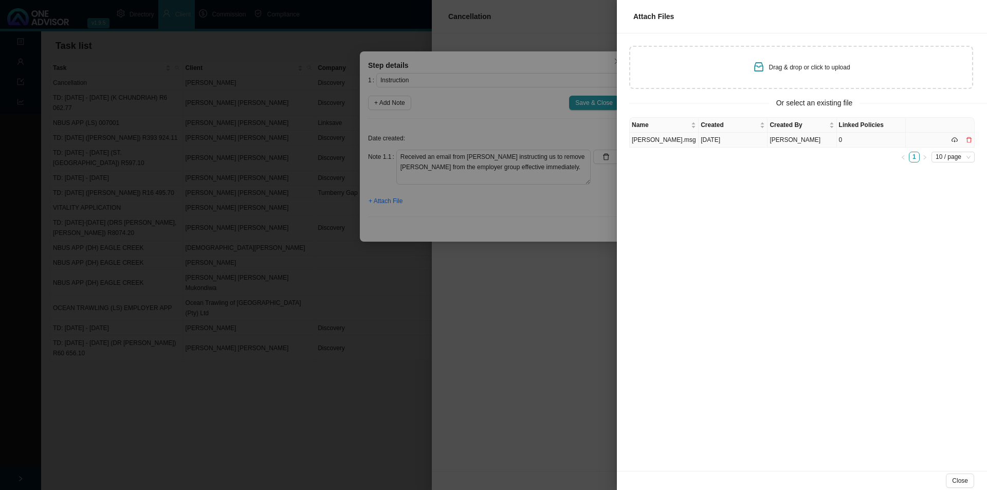
click at [674, 140] on td "[PERSON_NAME].msg" at bounding box center [664, 140] width 69 height 15
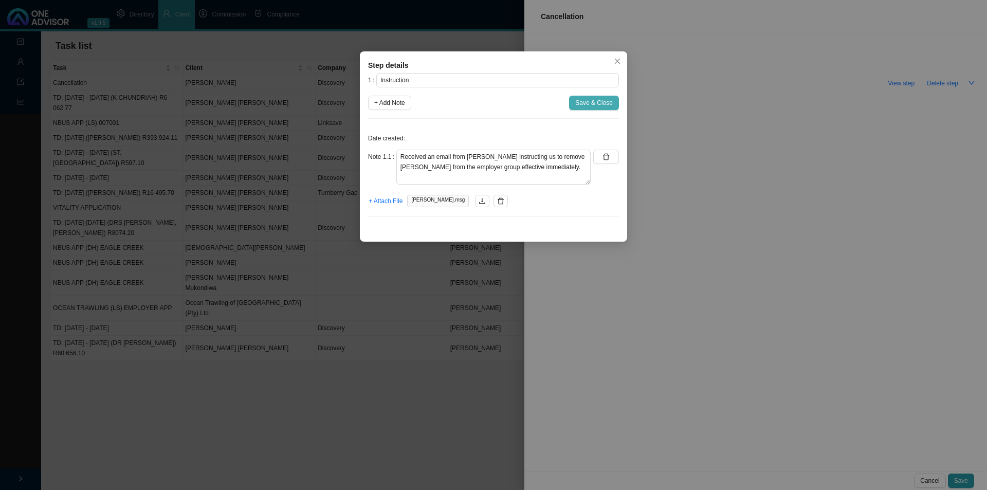
click at [604, 108] on button "Save & Close" at bounding box center [594, 103] width 50 height 14
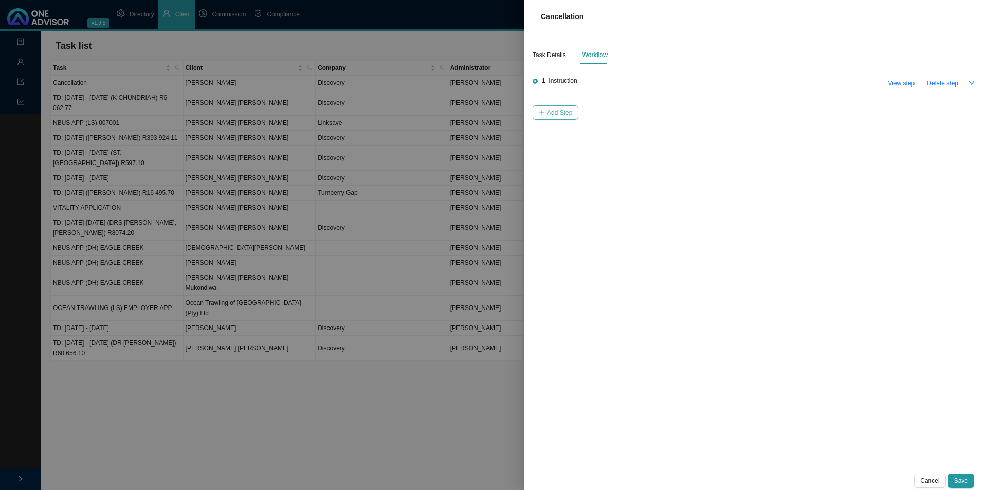
click at [564, 109] on span "Add Step" at bounding box center [559, 112] width 25 height 10
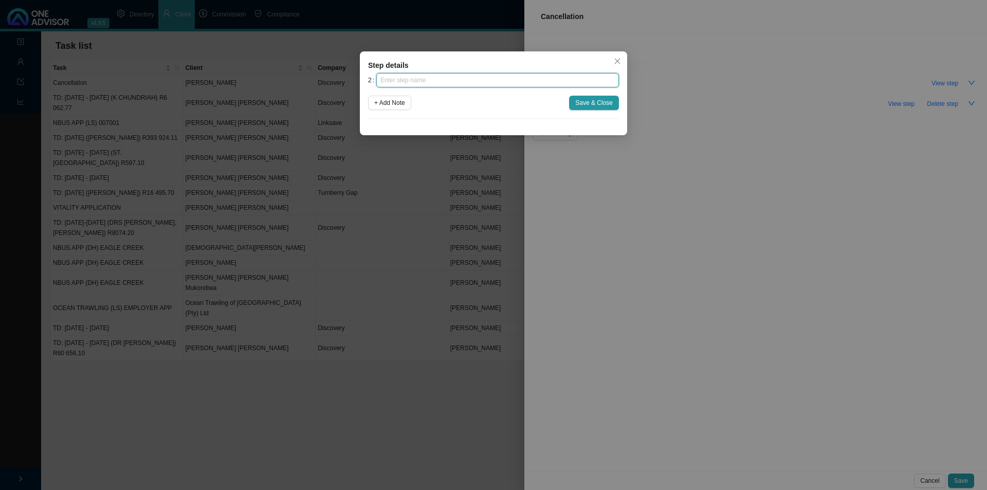
click at [439, 79] on input "text" at bounding box center [497, 80] width 243 height 14
type input "Investigation"
click at [402, 100] on span "+ Add Note" at bounding box center [389, 103] width 31 height 10
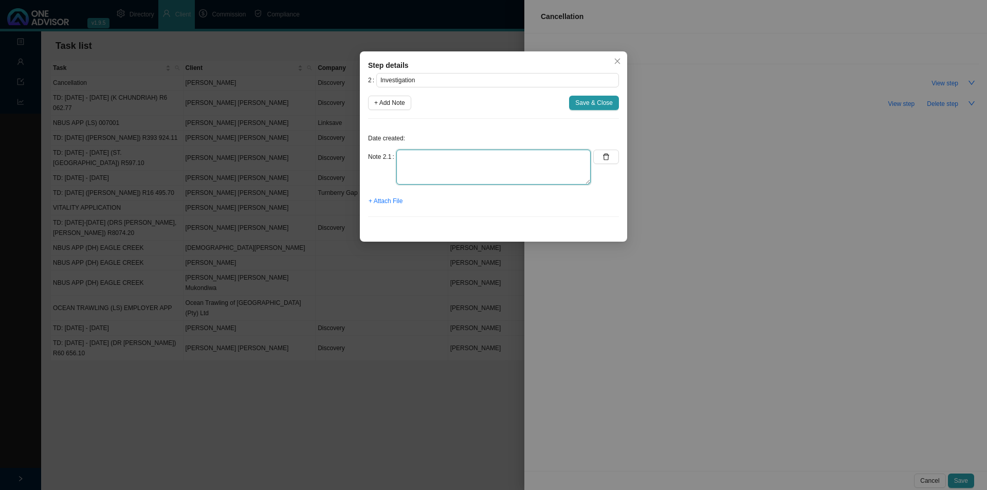
click at [406, 165] on textarea at bounding box center [493, 167] width 194 height 35
type textarea "L"
click at [409, 171] on textarea at bounding box center [493, 167] width 194 height 35
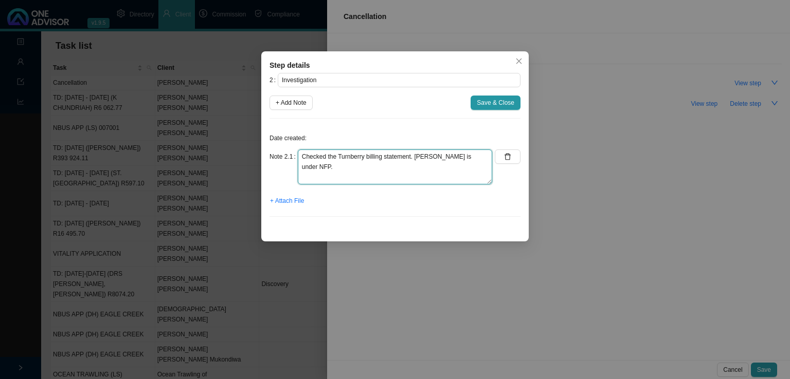
scroll to position [0, 0]
click at [472, 158] on textarea "Checked the Turnberry billing statement. [PERSON_NAME] is under NFP." at bounding box center [395, 167] width 194 height 35
type textarea "Checked the Turnberry billing statement. [PERSON_NAME] is under NFP 802471"
click at [484, 99] on span "Save & Close" at bounding box center [496, 103] width 38 height 10
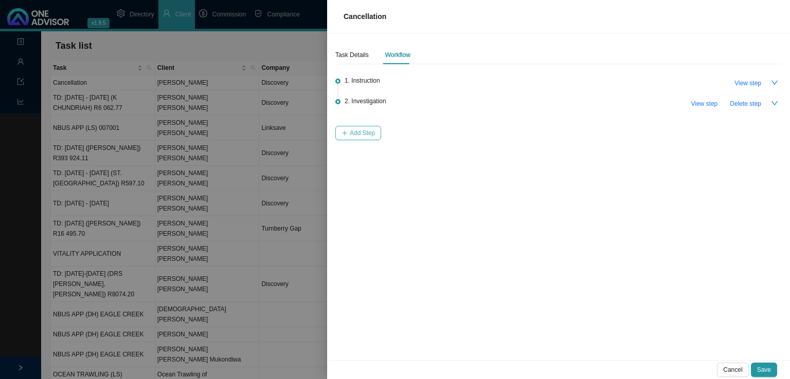
click at [353, 130] on span "Add Step" at bounding box center [362, 133] width 25 height 10
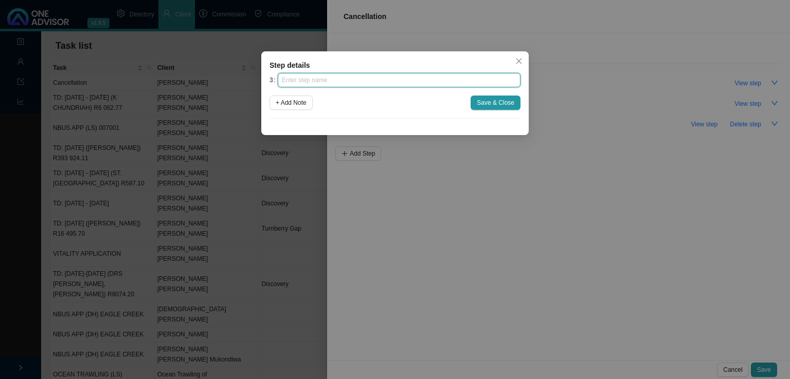
click at [323, 86] on input "text" at bounding box center [399, 80] width 243 height 14
type input "Submission"
click at [299, 104] on span "+ Add Note" at bounding box center [291, 103] width 31 height 10
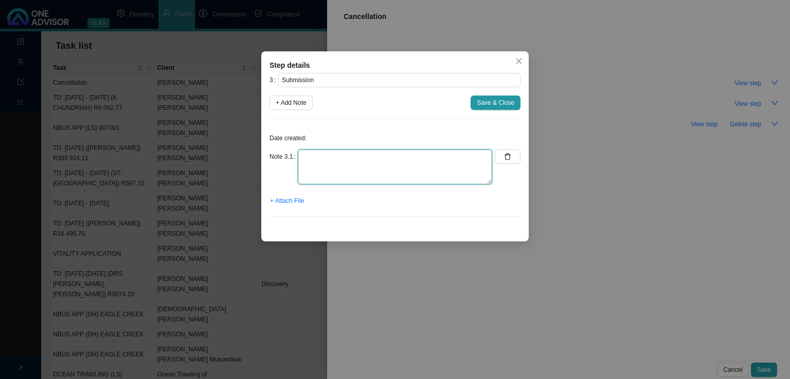
click at [317, 164] on textarea at bounding box center [395, 167] width 194 height 35
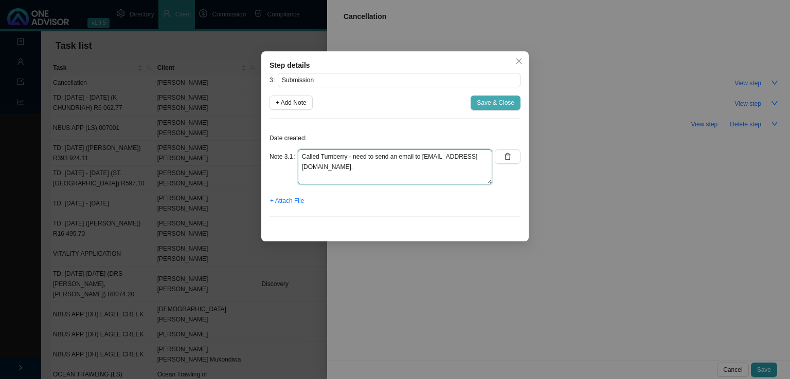
type textarea "Called Turnberry - need to send an email to [EMAIL_ADDRESS][DOMAIN_NAME]."
click at [504, 101] on span "Save & Close" at bounding box center [496, 103] width 38 height 10
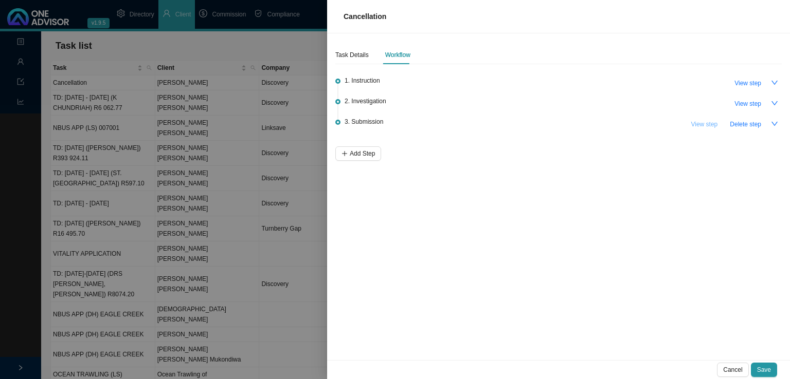
click at [710, 121] on span "View step" at bounding box center [703, 124] width 27 height 10
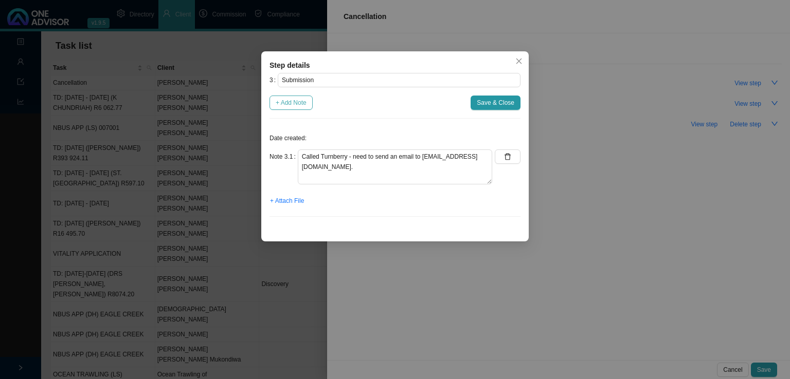
click at [296, 107] on span "+ Add Note" at bounding box center [291, 103] width 31 height 10
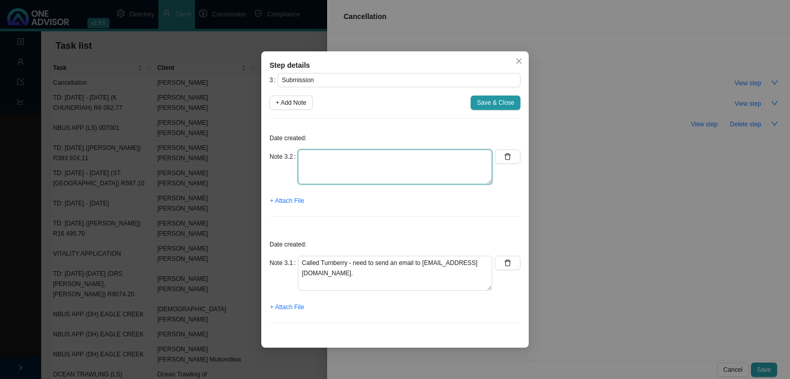
click at [367, 169] on textarea at bounding box center [395, 167] width 194 height 35
type textarea "Emailed instruction to Turnberry"
click at [294, 207] on button "+ Attach File" at bounding box center [286, 201] width 35 height 14
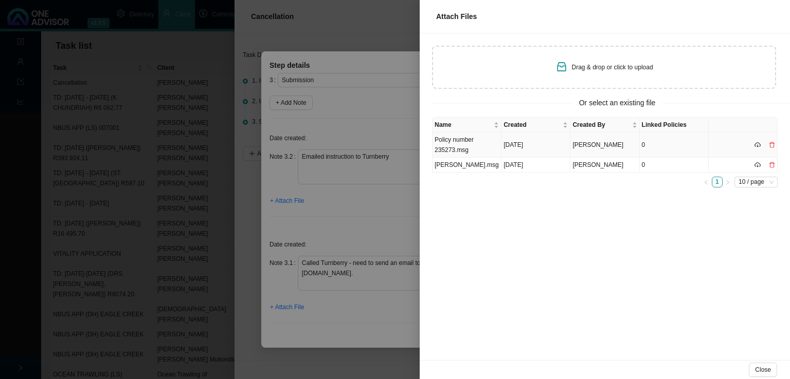
click at [461, 138] on td "Policy number 235273.msg" at bounding box center [466, 145] width 69 height 25
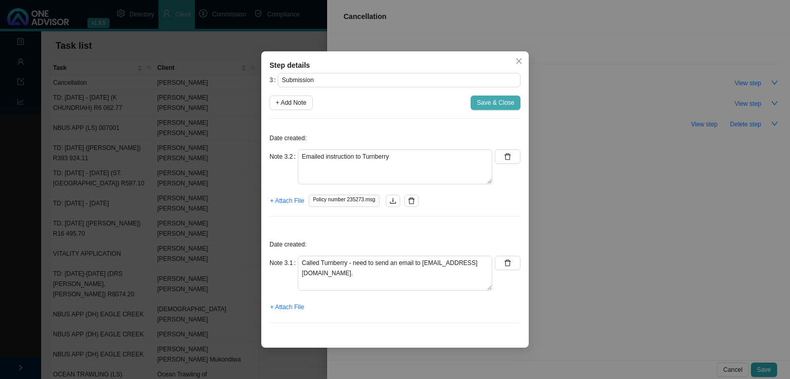
click at [481, 101] on span "Save & Close" at bounding box center [496, 103] width 38 height 10
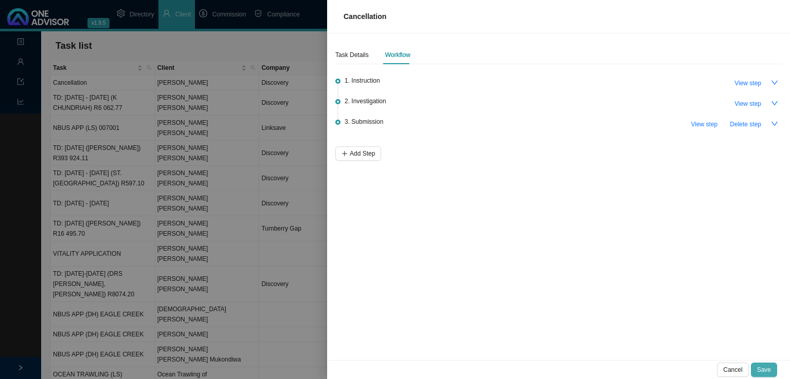
click at [765, 370] on span "Save" at bounding box center [764, 370] width 14 height 10
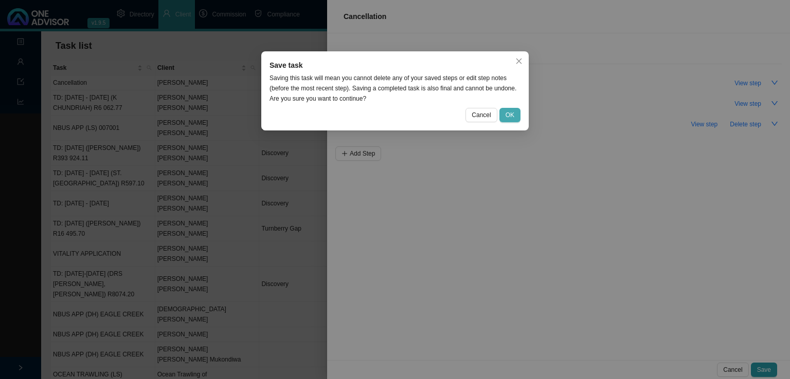
click at [513, 114] on span "OK" at bounding box center [509, 115] width 9 height 10
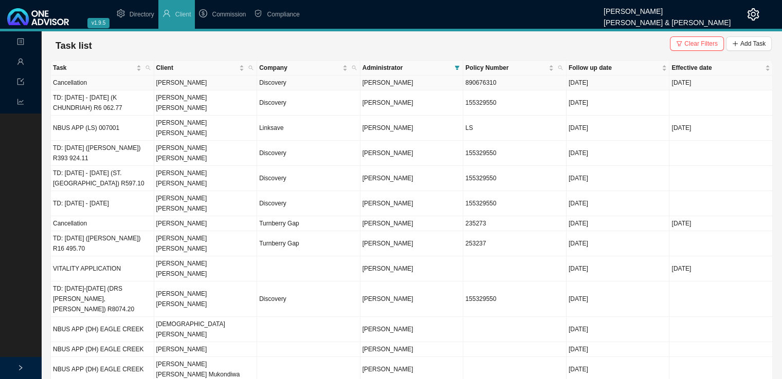
click at [169, 83] on td "[PERSON_NAME]" at bounding box center [205, 83] width 103 height 15
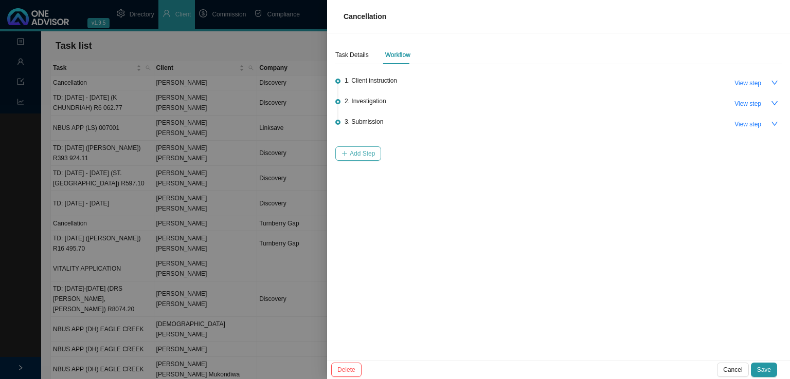
click at [350, 154] on span "Add Step" at bounding box center [362, 154] width 25 height 10
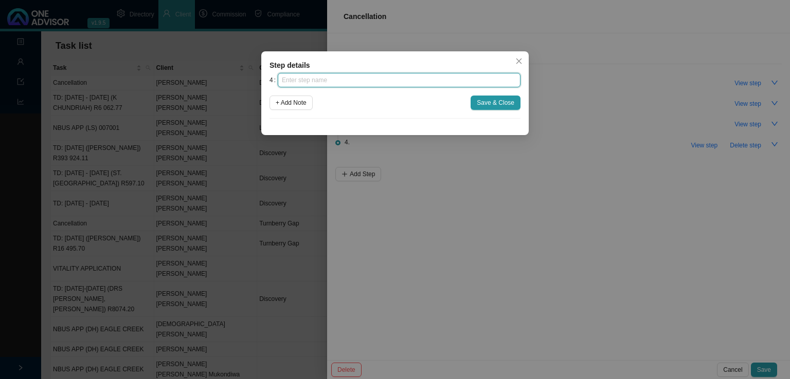
click at [331, 83] on input "text" at bounding box center [399, 80] width 243 height 14
type input "Confirmation of works done"
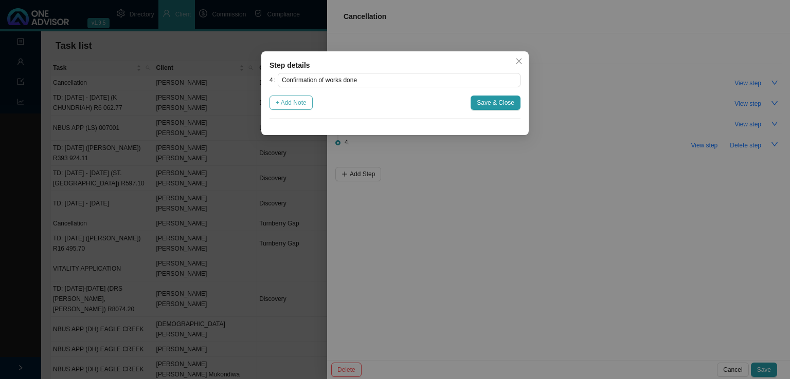
click at [304, 109] on button "+ Add Note" at bounding box center [290, 103] width 43 height 14
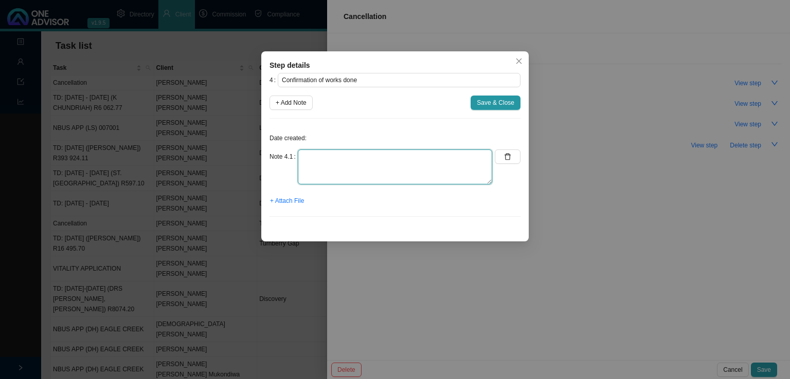
click at [400, 181] on textarea at bounding box center [395, 167] width 194 height 35
type textarea "Downloaded membership certificate. Withdrawal date reflecting end [DATE]"
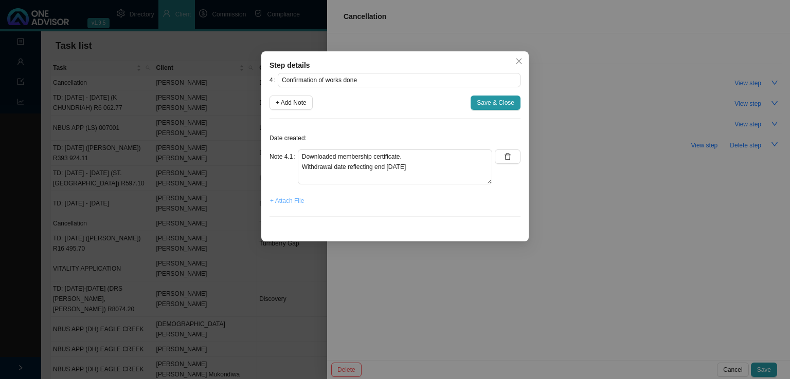
click at [287, 197] on span "+ Attach File" at bounding box center [287, 201] width 34 height 10
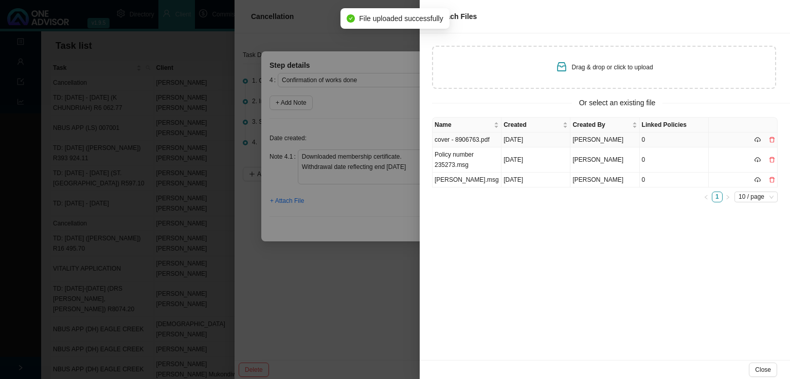
click at [491, 141] on td "cover - 8906763.pdf" at bounding box center [466, 140] width 69 height 15
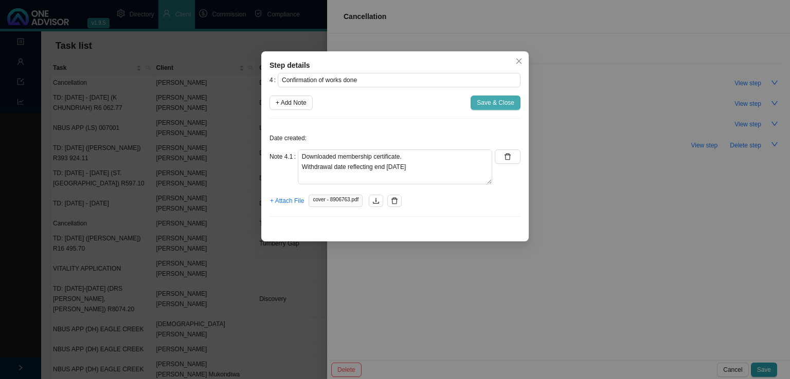
click at [485, 105] on span "Save & Close" at bounding box center [496, 103] width 38 height 10
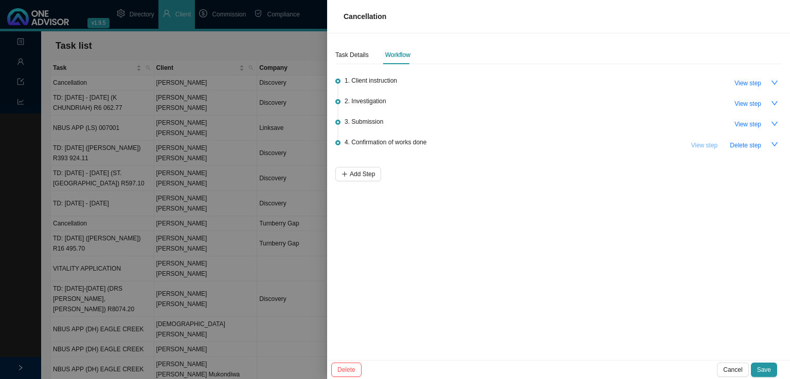
click at [704, 148] on span "View step" at bounding box center [703, 145] width 27 height 10
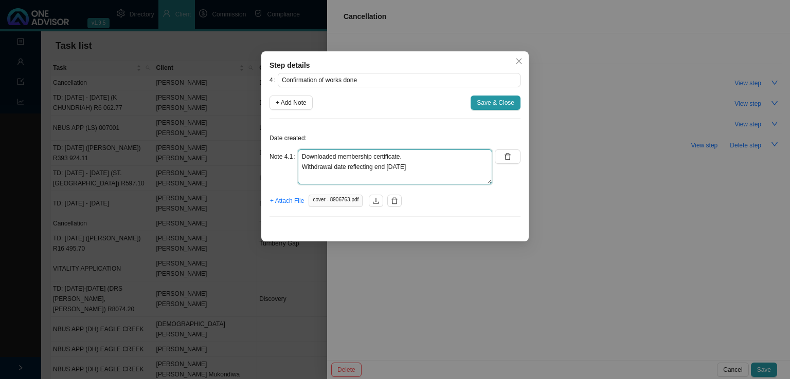
click at [442, 167] on textarea "Downloaded membership certificate. Withdrawal date reflecting end [DATE]" at bounding box center [395, 167] width 194 height 35
type textarea "Downloaded membership certificate. Withdrawal date reflecting end [DATE] Emaile…"
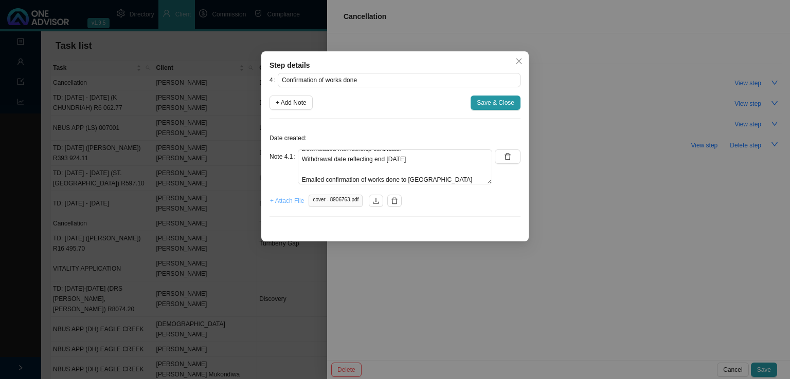
click at [294, 202] on span "+ Attach File" at bounding box center [287, 201] width 34 height 10
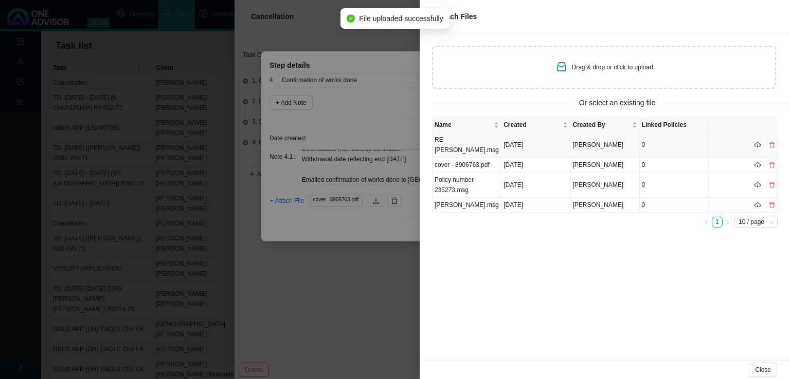
click at [468, 140] on td "RE_ [PERSON_NAME].msg" at bounding box center [466, 145] width 69 height 25
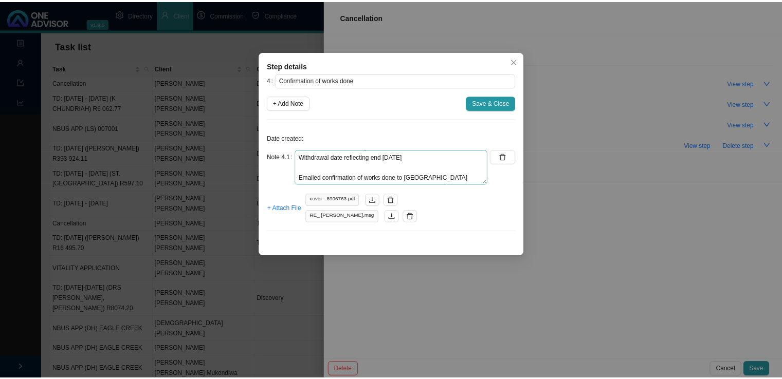
scroll to position [10, 0]
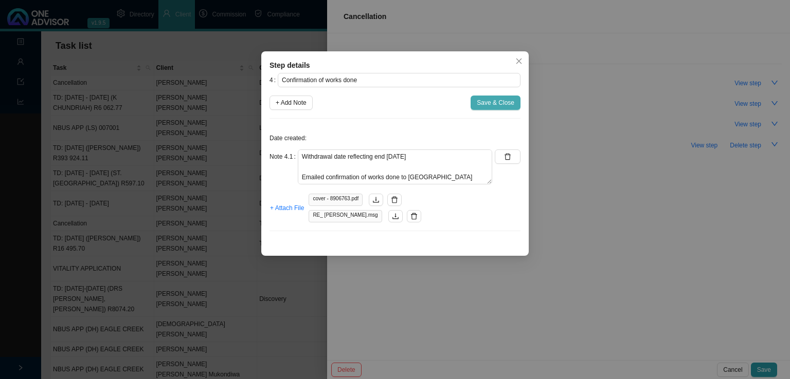
click at [494, 101] on span "Save & Close" at bounding box center [496, 103] width 38 height 10
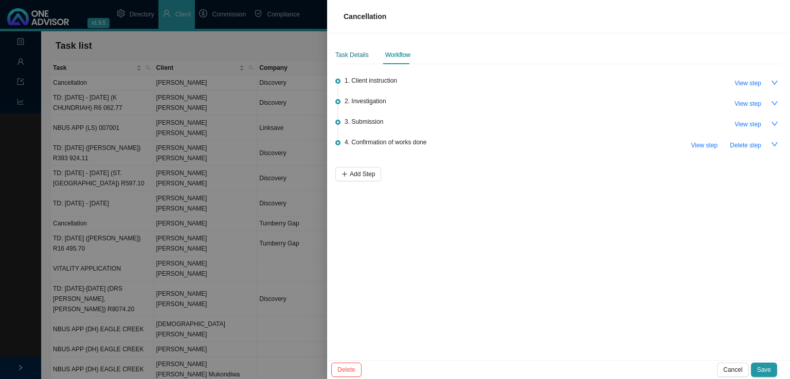
click at [353, 56] on div "Task Details" at bounding box center [351, 55] width 33 height 10
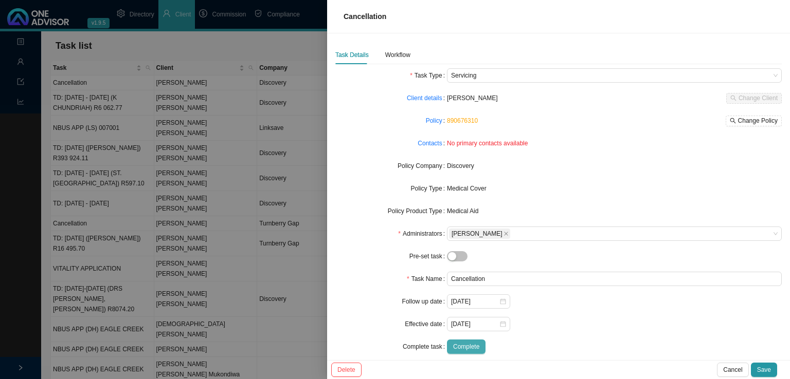
click at [465, 350] on span "Complete" at bounding box center [466, 347] width 26 height 10
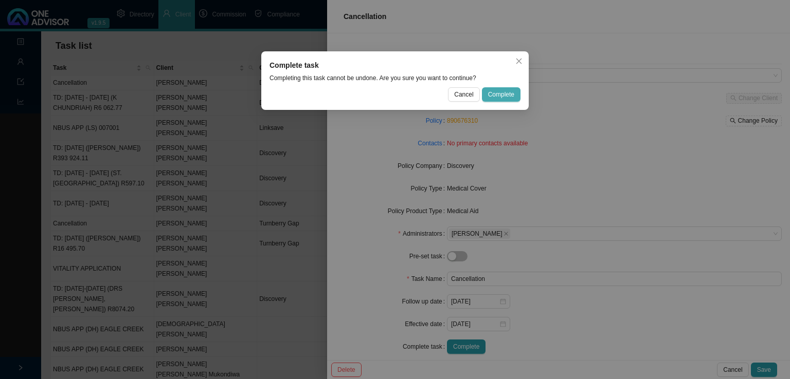
click at [509, 94] on span "Complete" at bounding box center [501, 94] width 26 height 10
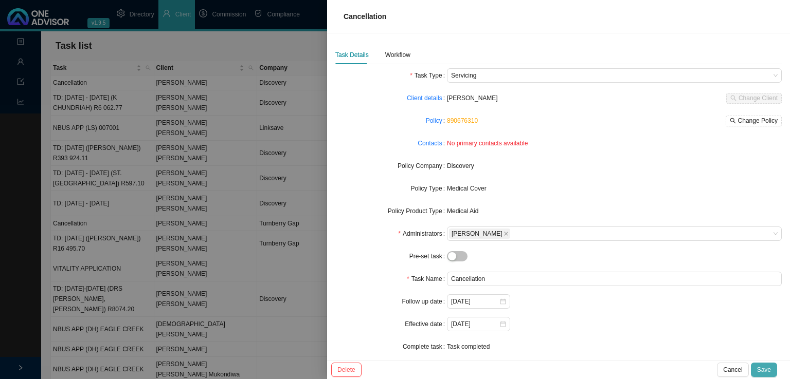
click at [770, 369] on span "Save" at bounding box center [764, 370] width 14 height 10
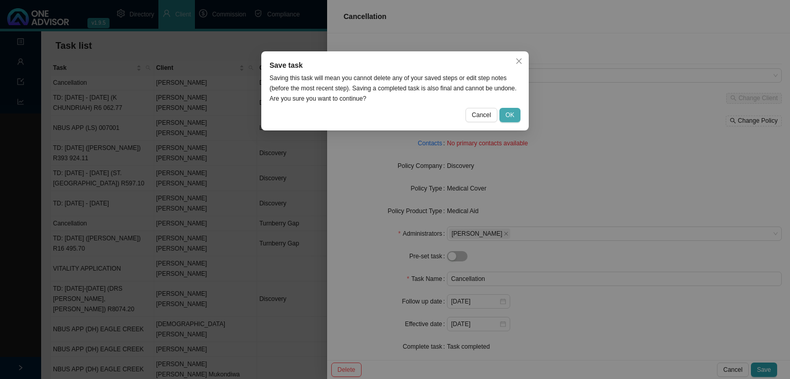
click at [510, 114] on span "OK" at bounding box center [509, 115] width 9 height 10
